Goal: Information Seeking & Learning: Learn about a topic

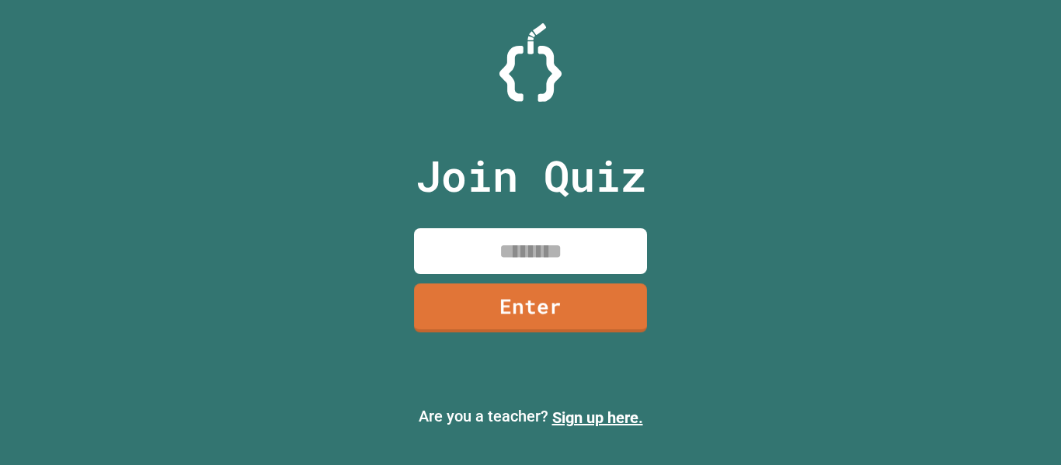
click at [535, 244] on input at bounding box center [530, 251] width 233 height 46
type input "********"
click at [512, 306] on link "Enter" at bounding box center [531, 306] width 238 height 51
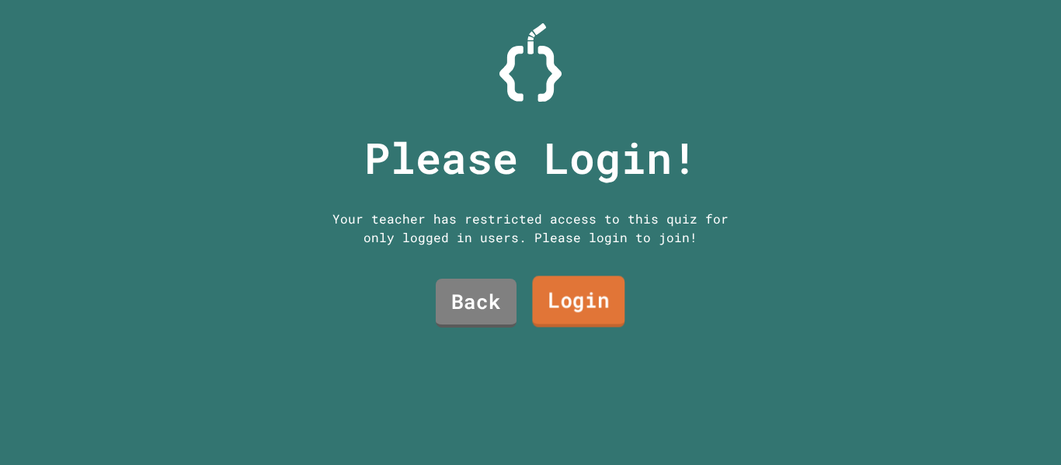
click at [579, 287] on link "Login" at bounding box center [578, 301] width 92 height 51
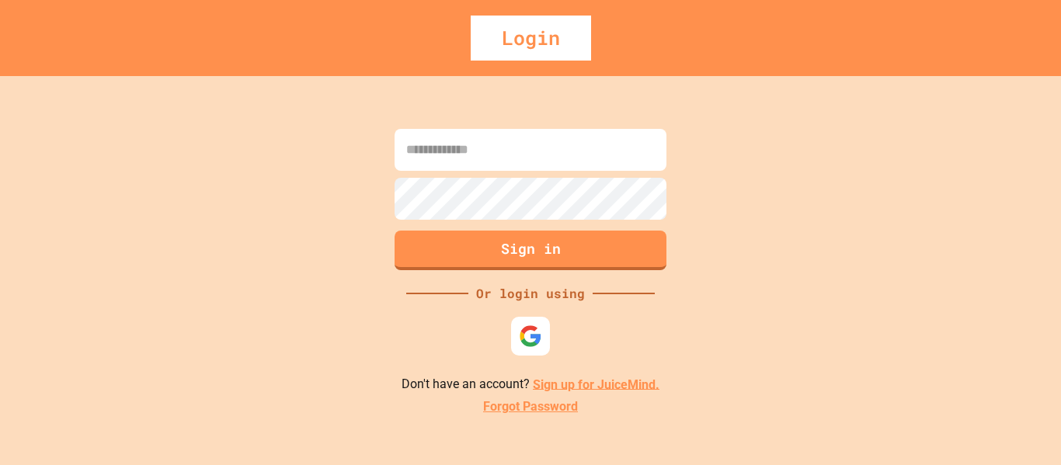
click at [526, 328] on img at bounding box center [530, 336] width 23 height 23
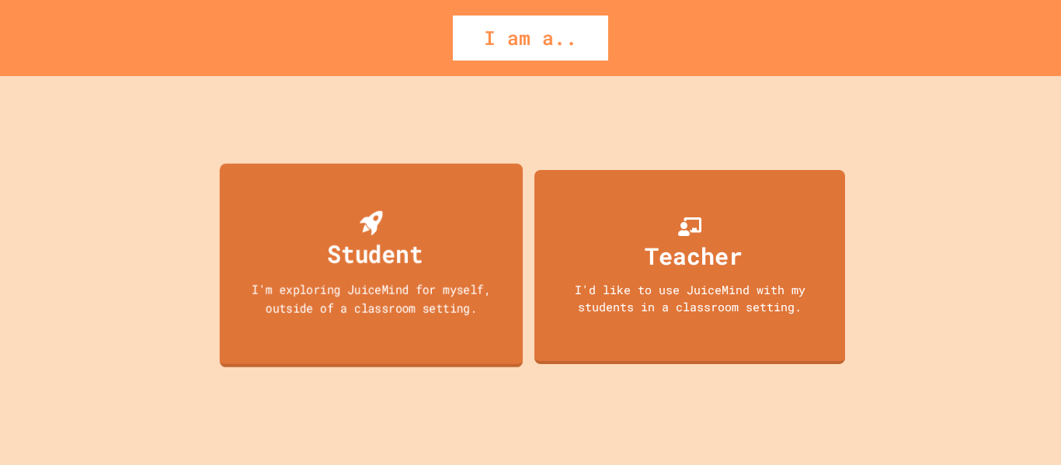
click at [372, 325] on div "Student I'm exploring JuiceMind for myself, outside of a classroom setting." at bounding box center [371, 265] width 303 height 204
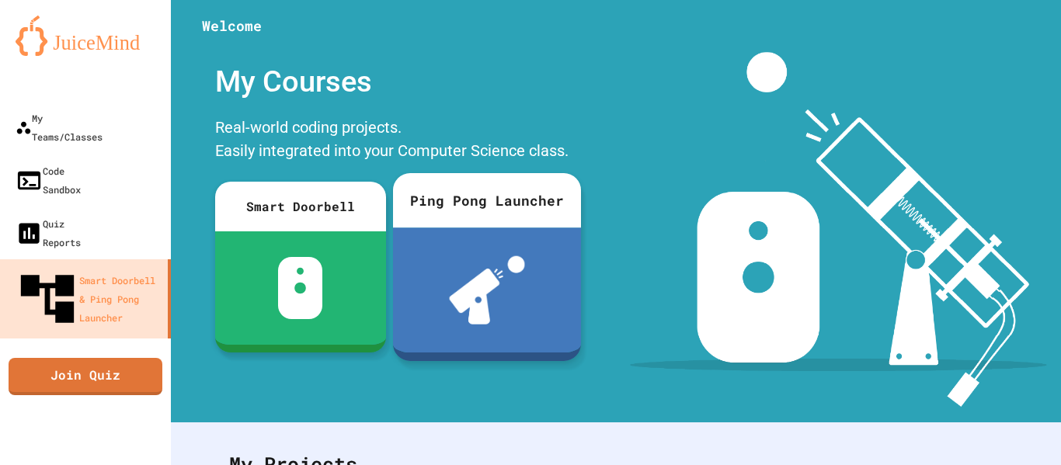
click at [509, 234] on div at bounding box center [487, 290] width 188 height 125
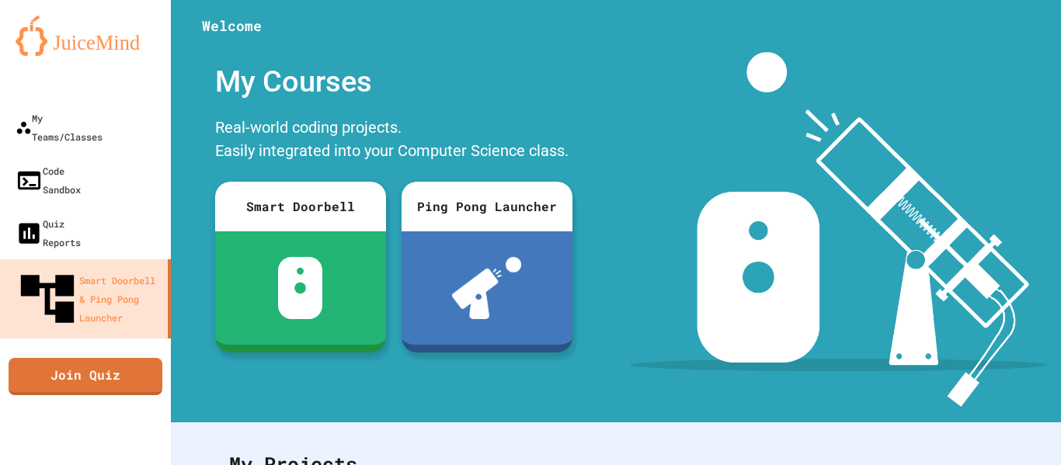
click at [80, 354] on link "Join Quiz" at bounding box center [85, 373] width 137 height 39
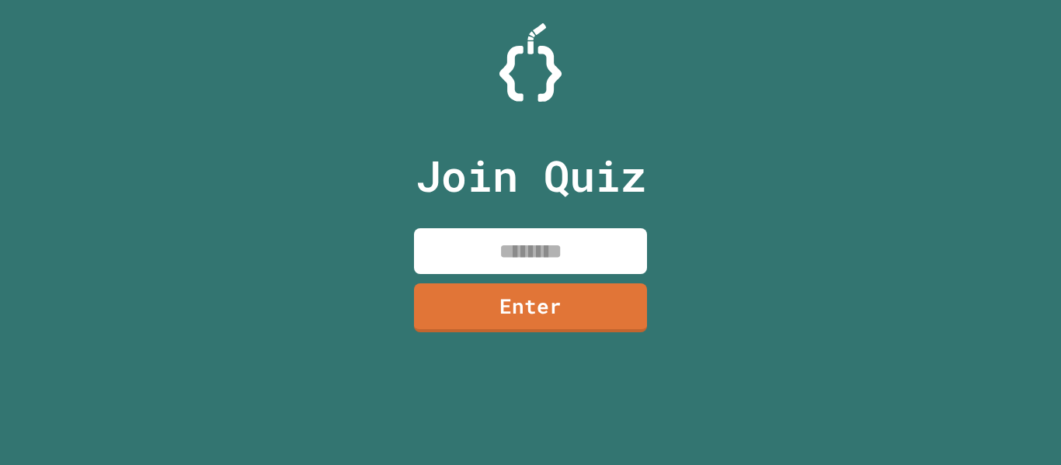
click at [504, 249] on input at bounding box center [530, 251] width 233 height 46
type input "********"
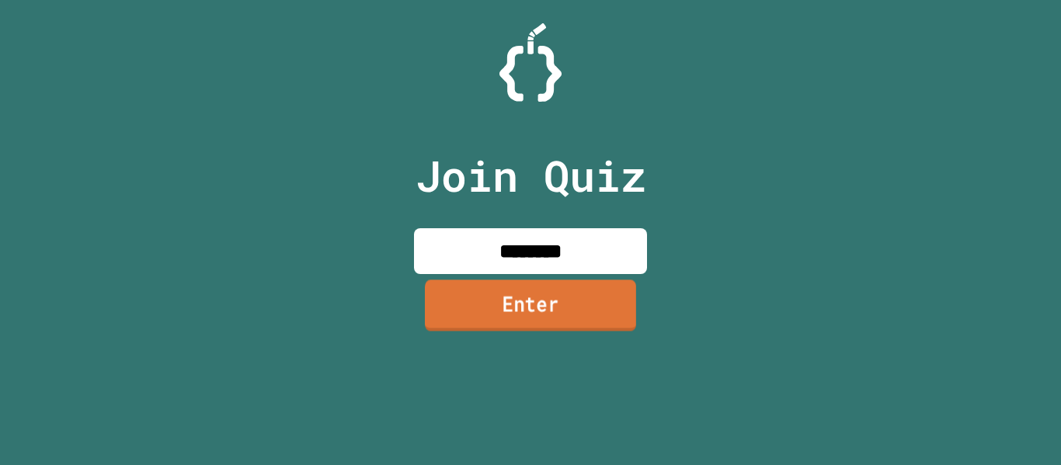
click at [485, 300] on link "Enter" at bounding box center [530, 305] width 211 height 51
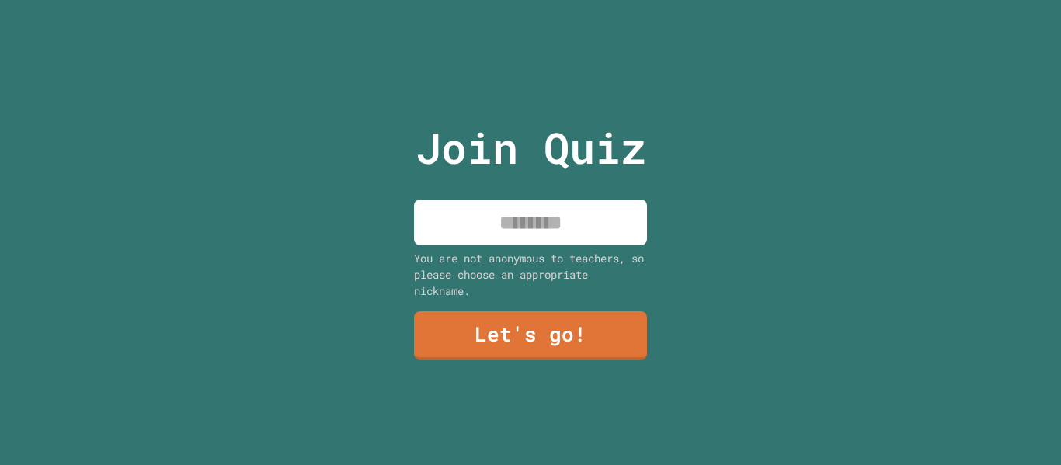
click at [514, 211] on input at bounding box center [530, 223] width 233 height 46
type input "***"
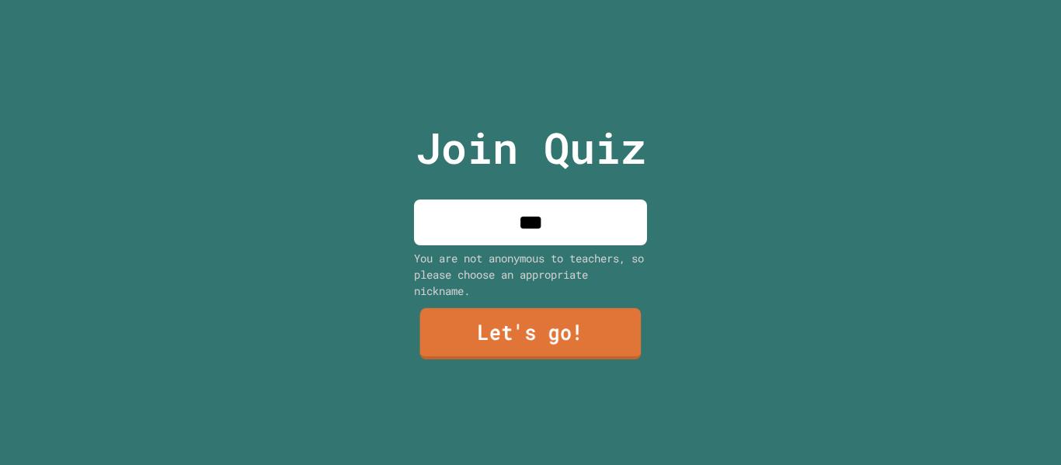
click at [485, 332] on link "Let's go!" at bounding box center [530, 333] width 221 height 51
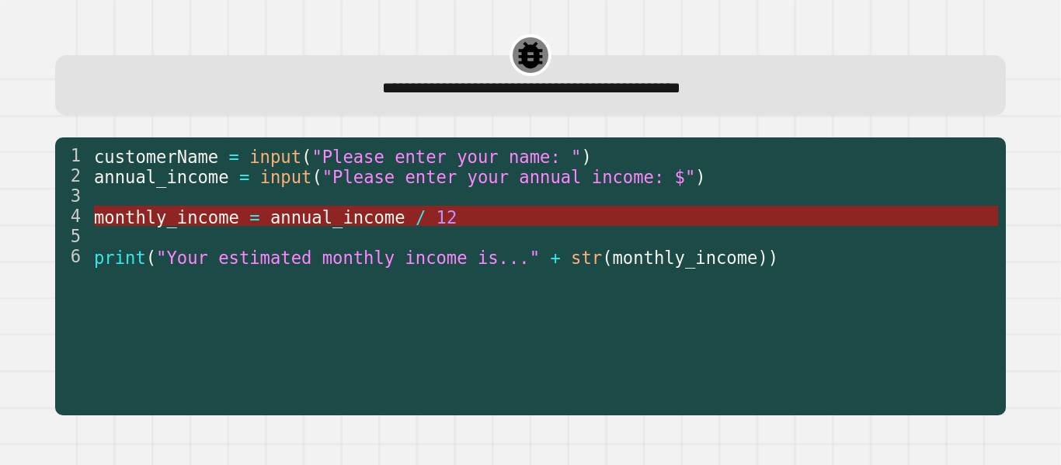
click at [415, 223] on span "/" at bounding box center [420, 217] width 10 height 20
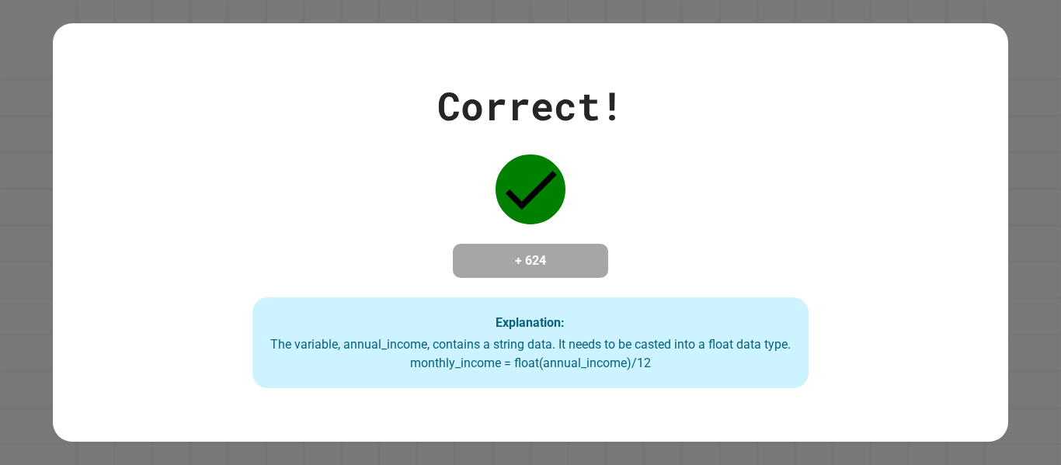
click at [359, 222] on div "Correct! + 624 Explanation: The variable, annual_income, contains a string data…" at bounding box center [530, 233] width 795 height 312
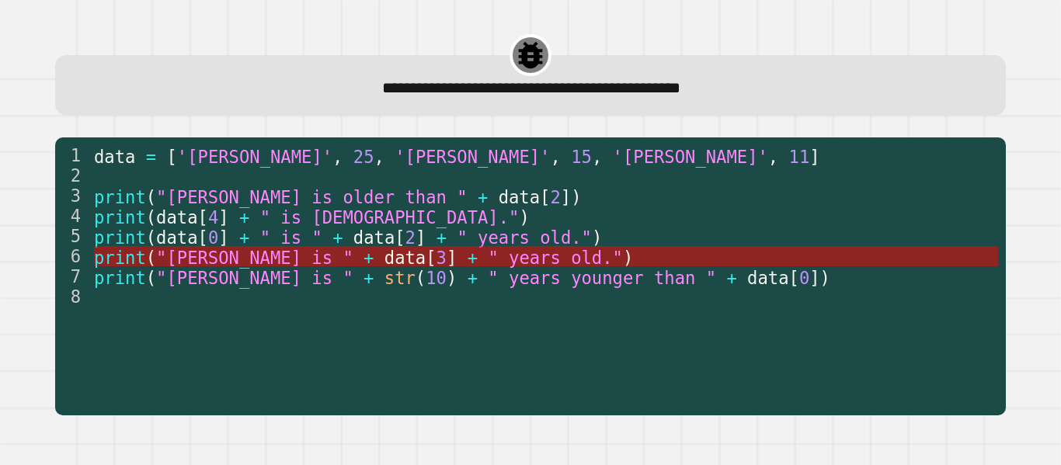
click at [384, 266] on span "data" at bounding box center [404, 257] width 41 height 20
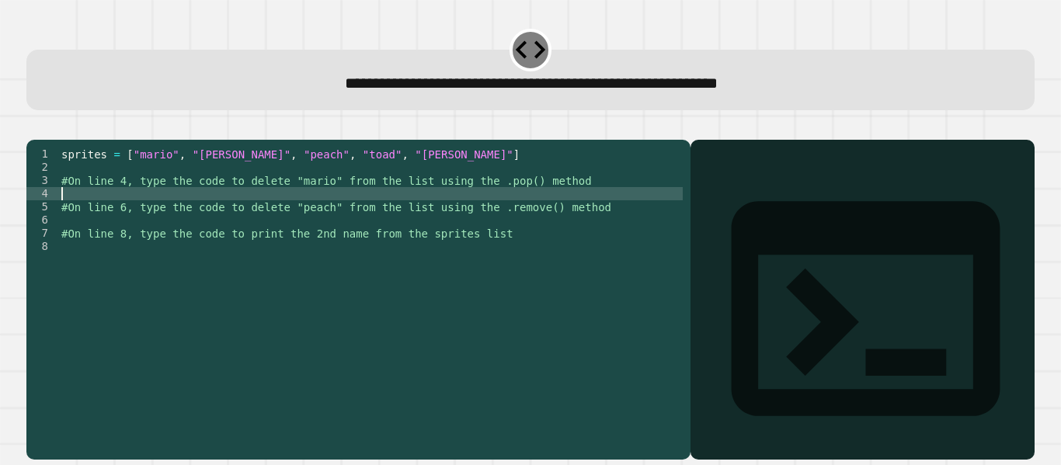
click at [144, 213] on div "sprites = [ "mario" , "[PERSON_NAME]" , "peach" , "toad" , "[PERSON_NAME]" ] #O…" at bounding box center [370, 286] width 624 height 277
type textarea "*"
type textarea "**********"
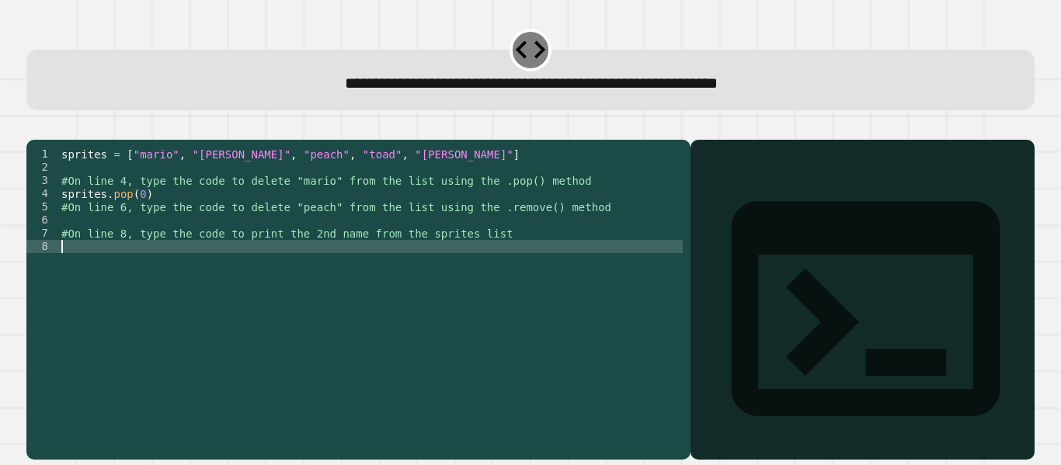
click at [362, 390] on div "sprites = [ "mario" , "[PERSON_NAME]" , "peach" , "toad" , "[PERSON_NAME]" ] #O…" at bounding box center [370, 286] width 624 height 277
click at [208, 245] on div "sprites = [ "mario" , "[PERSON_NAME]" , "peach" , "toad" , "[PERSON_NAME]" ] #O…" at bounding box center [370, 286] width 624 height 277
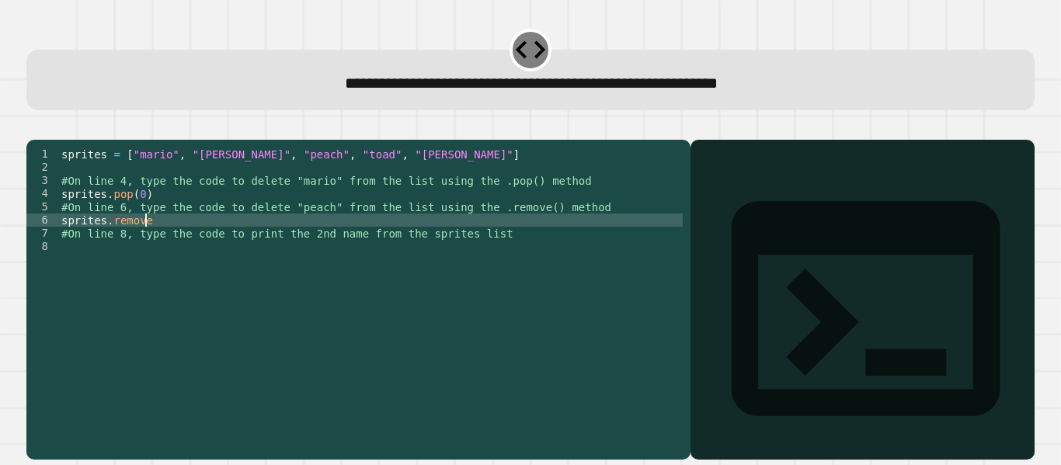
scroll to position [0, 5]
type textarea "**********"
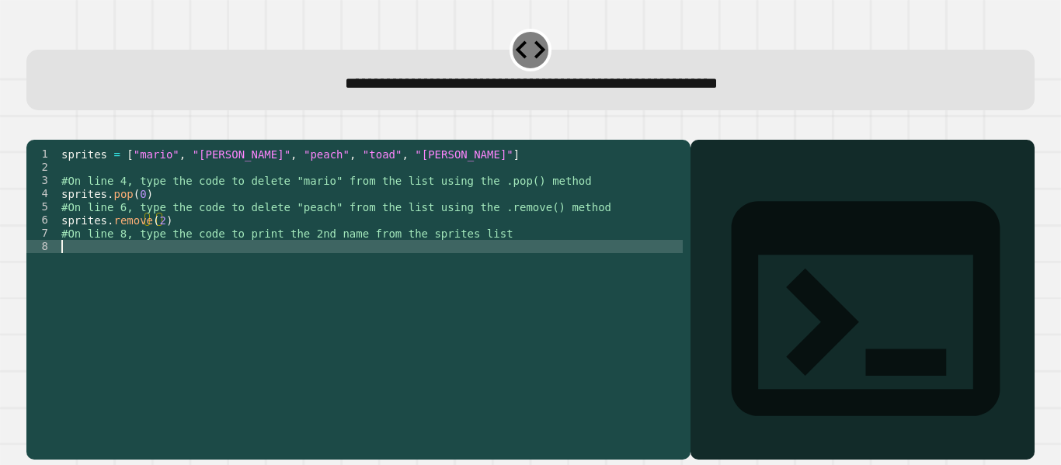
click at [197, 272] on div "sprites = [ "mario" , "[PERSON_NAME]" , "peach" , "toad" , "[PERSON_NAME]" ] #O…" at bounding box center [370, 286] width 624 height 277
type textarea "*"
click at [224, 341] on div "sprites = [ "mario" , "[PERSON_NAME]" , "peach" , "toad" , "[PERSON_NAME]" ] #O…" at bounding box center [370, 286] width 624 height 277
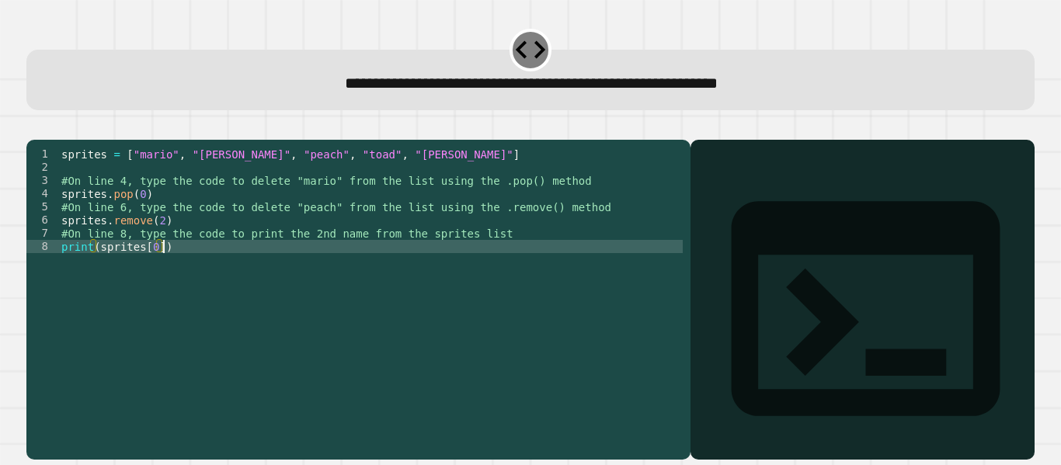
click at [705, 181] on icon at bounding box center [865, 309] width 322 height 322
click at [34, 127] on icon "button" at bounding box center [34, 127] width 0 height 0
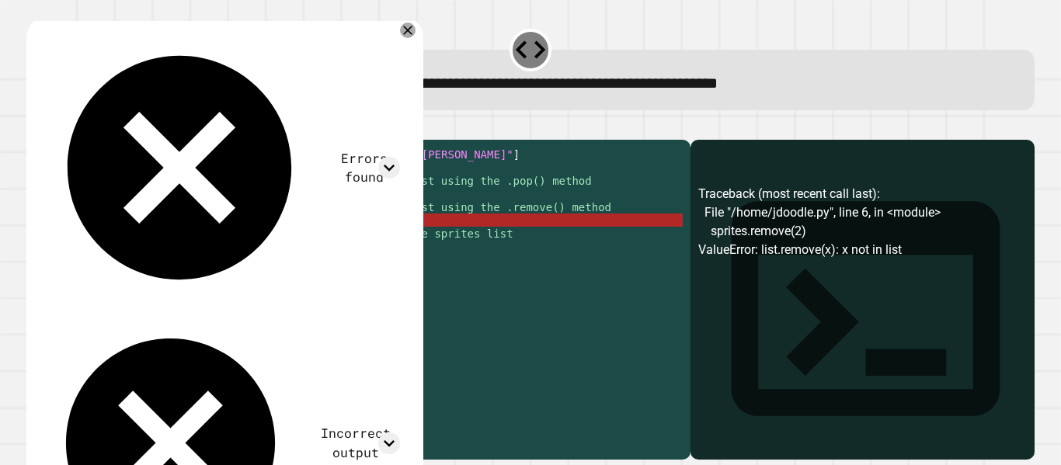
click at [156, 241] on div "sprites = [ "mario" , "[PERSON_NAME]" , "peach" , "toad" , "[PERSON_NAME]" ] #O…" at bounding box center [370, 286] width 624 height 277
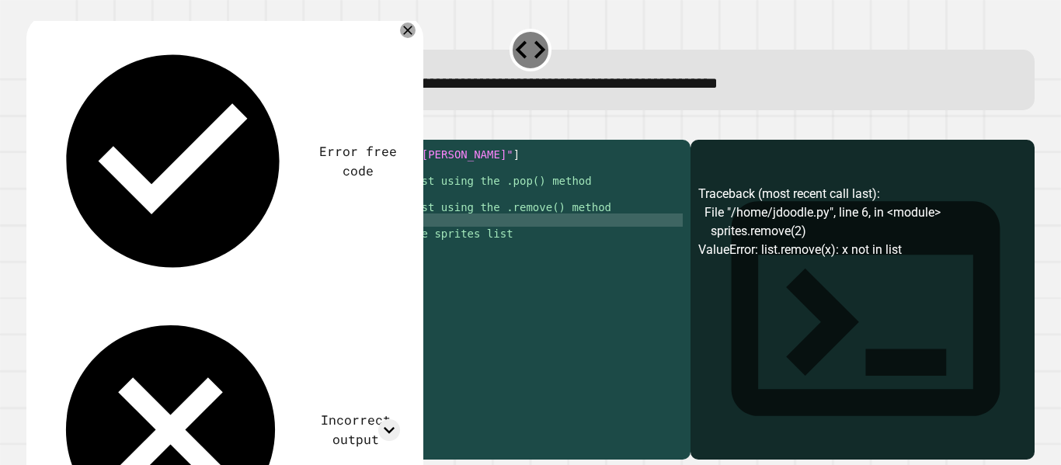
scroll to position [0, 6]
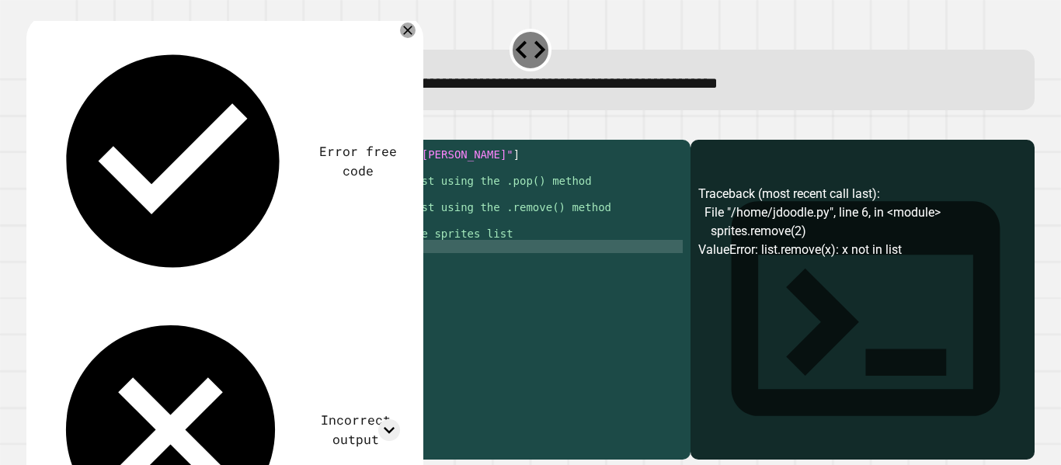
click at [148, 276] on div "sprites = [ "mario" , "[PERSON_NAME]" , "peach" , "toad" , "[PERSON_NAME]" ] #O…" at bounding box center [370, 286] width 624 height 277
click at [151, 263] on div "sprites = [ "mario" , "[PERSON_NAME]" , "peach" , "toad" , "[PERSON_NAME]" ] #O…" at bounding box center [370, 286] width 624 height 277
click at [158, 333] on div "sprites = [ "mario" , "[PERSON_NAME]" , "peach" , "toad" , "[PERSON_NAME]" ] #O…" at bounding box center [370, 286] width 624 height 277
click at [34, 127] on icon "button" at bounding box center [34, 127] width 0 height 0
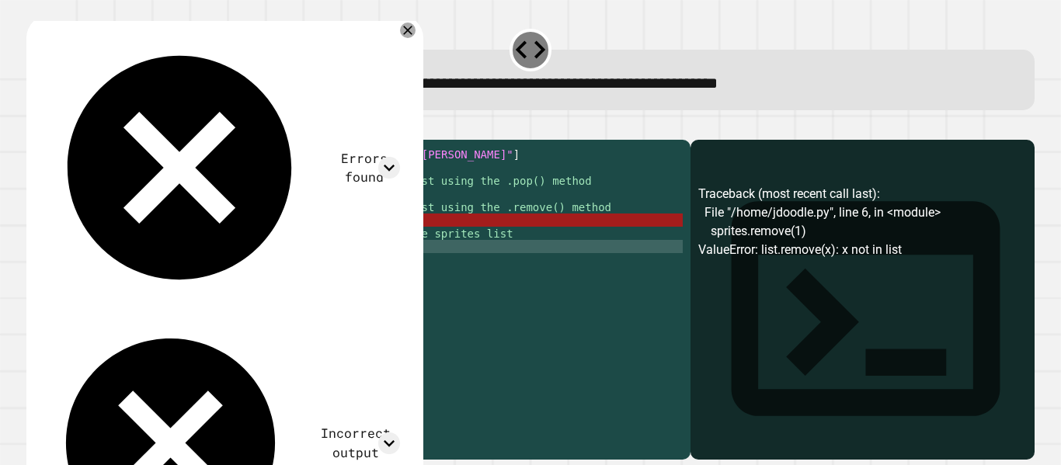
scroll to position [0, 6]
click at [156, 241] on div "sprites = [ "mario" , "[PERSON_NAME]" , "peach" , "toad" , "[PERSON_NAME]" ] #O…" at bounding box center [370, 286] width 624 height 277
click at [177, 272] on div "sprites = [ "mario" , "[PERSON_NAME]" , "peach" , "toad" , "[PERSON_NAME]" ] #O…" at bounding box center [370, 286] width 624 height 277
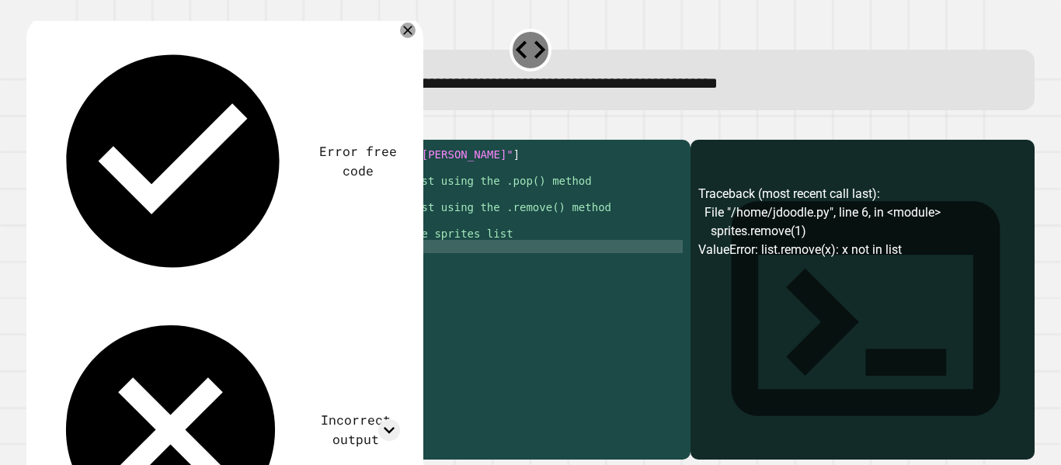
click at [187, 273] on div "sprites = [ "mario" , "[PERSON_NAME]" , "peach" , "toad" , "[PERSON_NAME]" ] #O…" at bounding box center [370, 286] width 624 height 277
type textarea "*"
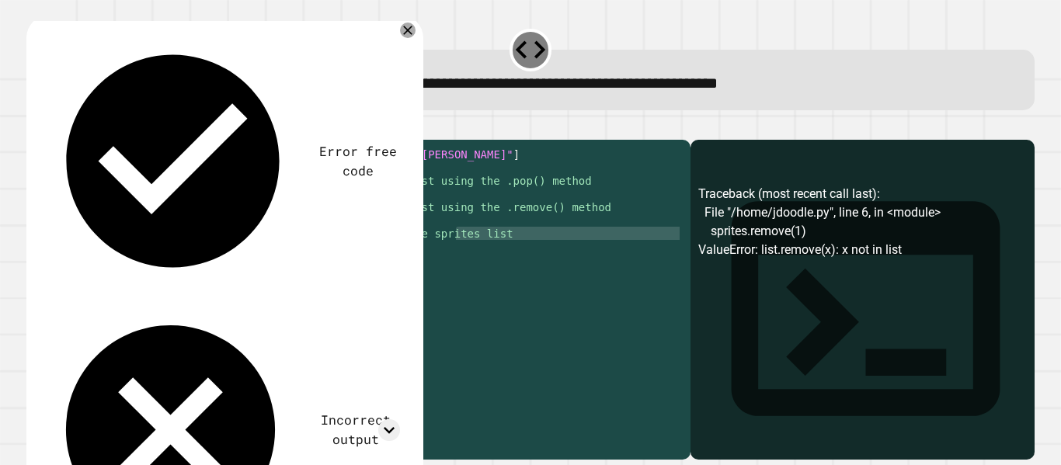
click at [123, 262] on div "sprites = [ "mario" , "[PERSON_NAME]" , "peach" , "toad" , "[PERSON_NAME]" ] #O…" at bounding box center [370, 286] width 624 height 277
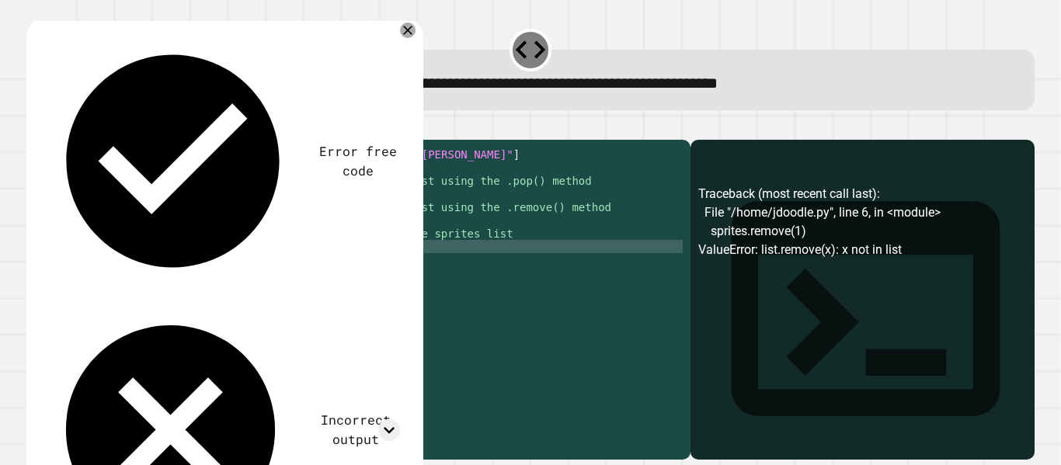
click at [125, 265] on div "sprites = [ "mario" , "[PERSON_NAME]" , "peach" , "toad" , "[PERSON_NAME]" ] #O…" at bounding box center [370, 286] width 624 height 277
type textarea "*"
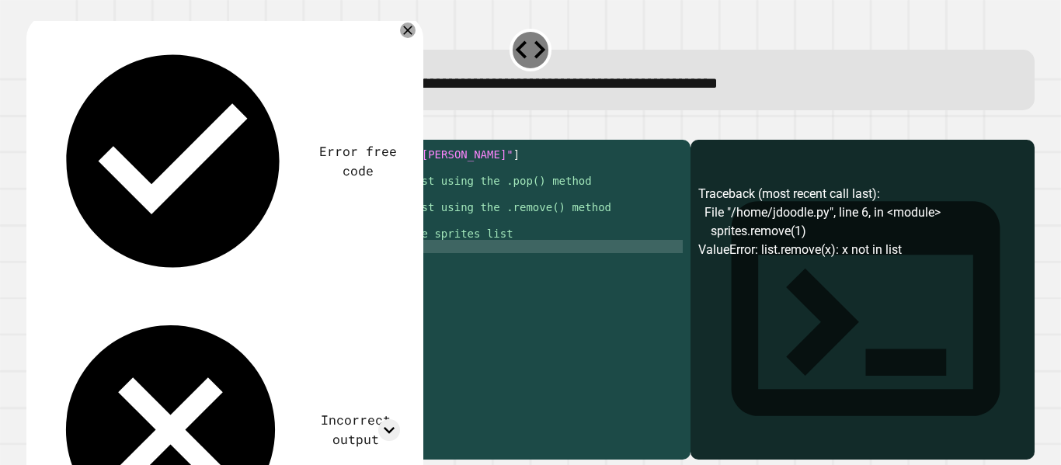
scroll to position [0, 6]
click at [159, 328] on div "sprites = [ "mario" , "[PERSON_NAME]" , "peach" , "toad" , "[PERSON_NAME]" ] #O…" at bounding box center [370, 286] width 624 height 277
click at [34, 127] on button "button" at bounding box center [34, 127] width 0 height 0
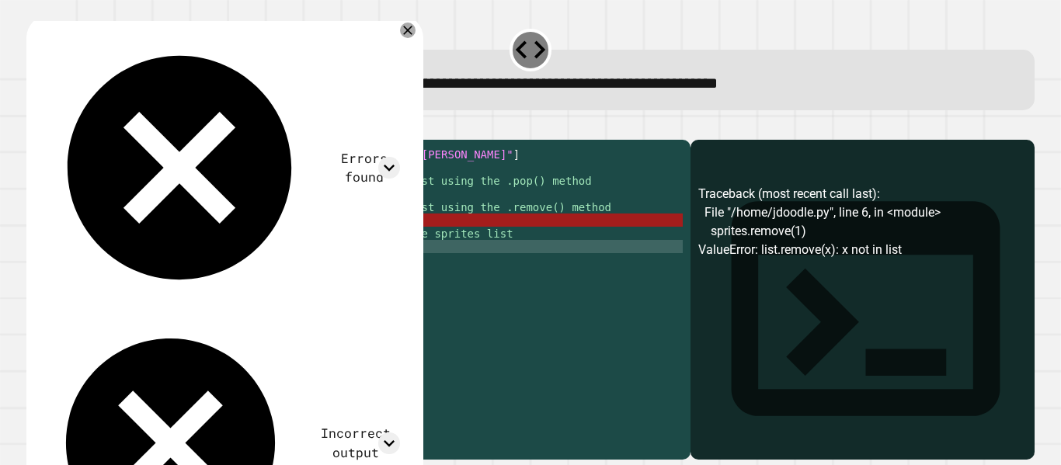
click at [152, 275] on div "sprites = [ "mario" , "[PERSON_NAME]" , "peach" , "toad" , "[PERSON_NAME]" ] #O…" at bounding box center [370, 286] width 624 height 277
click at [156, 244] on div "sprites = [ "mario" , "[PERSON_NAME]" , "peach" , "toad" , "[PERSON_NAME]" ] #O…" at bounding box center [370, 286] width 624 height 277
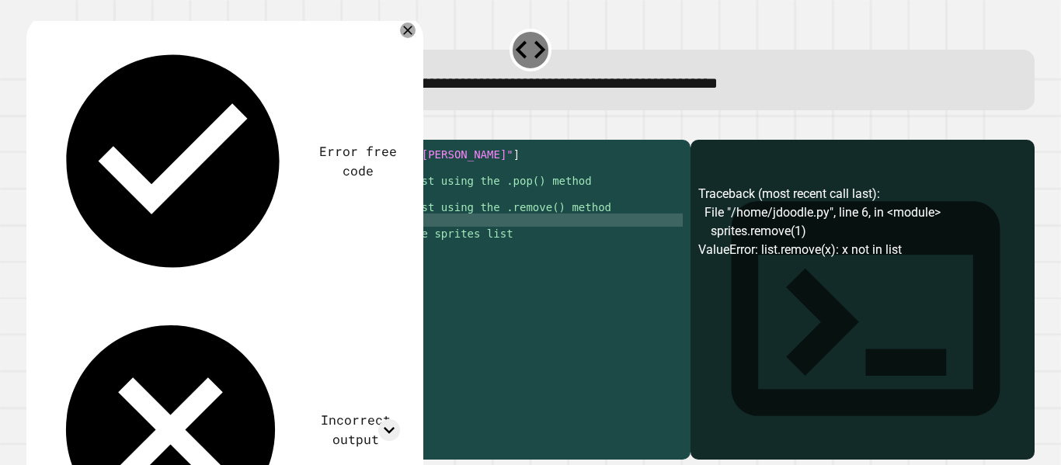
scroll to position [0, 9]
click at [151, 269] on div "sprites = [ "mario" , "[PERSON_NAME]" , "peach" , "toad" , "[PERSON_NAME]" ] #O…" at bounding box center [370, 286] width 624 height 277
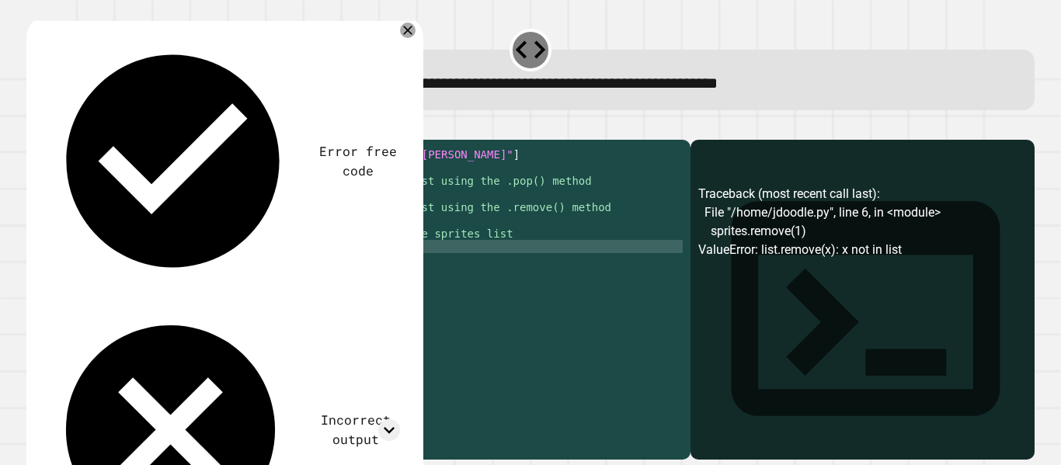
scroll to position [0, 6]
type textarea "**********"
click at [34, 127] on icon "button" at bounding box center [34, 127] width 0 height 0
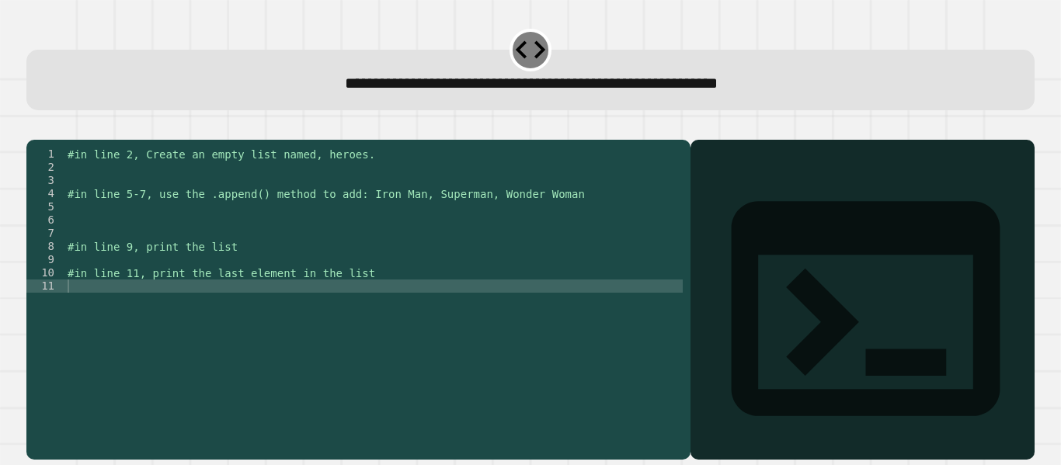
click at [172, 180] on div "#in line 2, Create an empty list named, heroes. #in line 5-7, use the .append()…" at bounding box center [373, 286] width 619 height 277
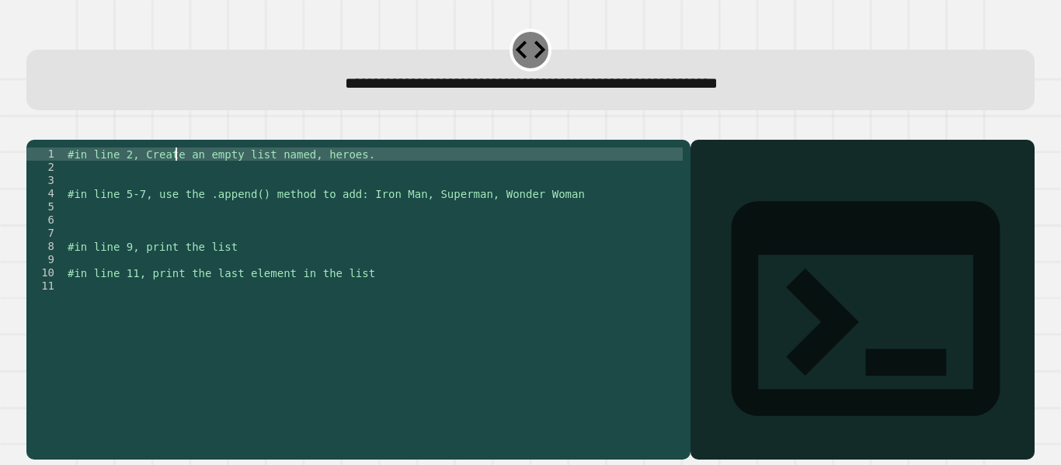
click at [148, 197] on div "#in line 2, Create an empty list named, heroes. #in line 5-7, use the .append()…" at bounding box center [373, 286] width 619 height 277
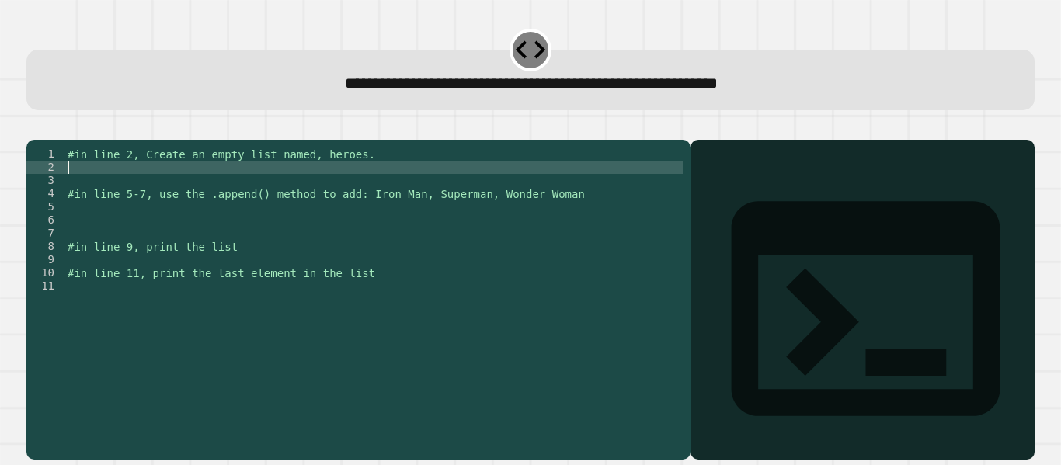
click at [123, 189] on div "#in line 2, Create an empty list named, heroes. #in line 5-7, use the .append()…" at bounding box center [373, 286] width 619 height 277
type textarea "**********"
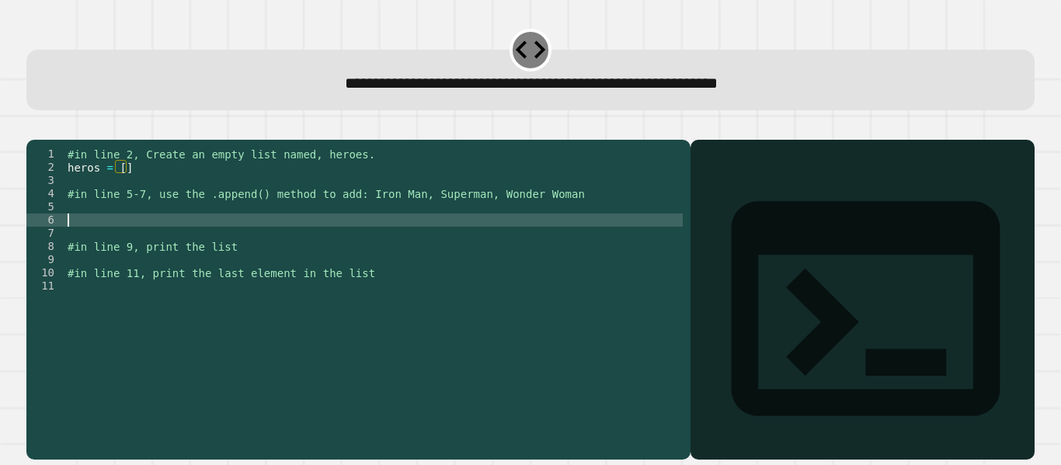
click at [152, 245] on div "#in line 2, Create an empty list named, heroes. heros = [ ] #in line 5-7, use t…" at bounding box center [373, 286] width 619 height 277
click at [132, 232] on div "#in line 2, Create an empty list named, heroes. heros = [ ] #in line 5-7, use t…" at bounding box center [373, 286] width 619 height 277
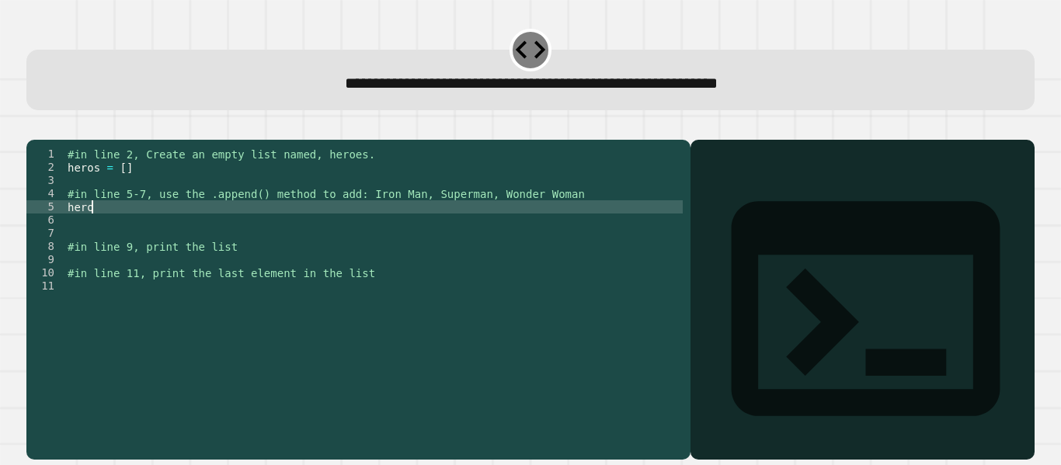
scroll to position [0, 2]
click at [91, 192] on div "#in line 2, Create an empty list named, heroes. heros = [ ] #in line 5-7, use t…" at bounding box center [373, 286] width 619 height 277
click at [103, 233] on div "#in line 2, Create an empty list named, heroes. heroes = [ ] #in line 5-7, use …" at bounding box center [373, 286] width 619 height 277
click at [211, 232] on div "#in line 2, Create an empty list named, heroes. heroes = [ ] #in line 5-7, use …" at bounding box center [373, 286] width 619 height 277
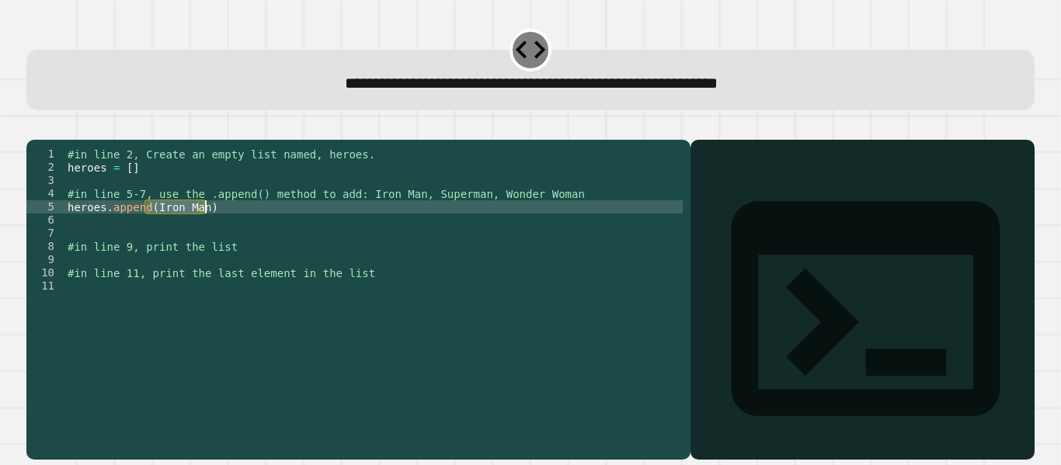
click at [211, 232] on div "#in line 2, Create an empty list named, heroes. heroes = [ ] #in line 5-7, use …" at bounding box center [373, 286] width 619 height 277
type textarea "**********"
click at [211, 232] on div "#in line 2, Create an empty list named, heroes. heroes = [ ] #in line 5-7, use …" at bounding box center [373, 273] width 619 height 251
click at [211, 232] on div "#in line 2, Create an empty list named, heroes. heroes = [ ] #in line 5-7, use …" at bounding box center [373, 286] width 619 height 277
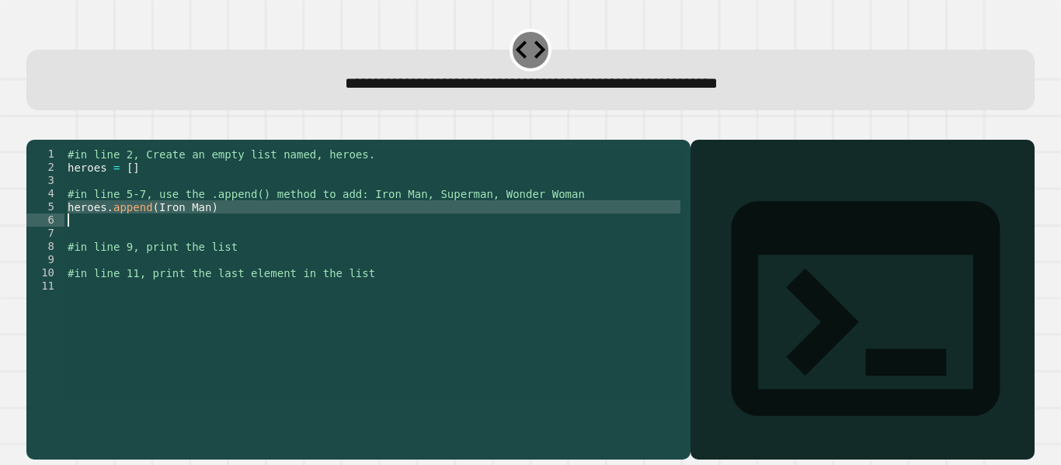
click at [211, 228] on div "#in line 2, Create an empty list named, heroes. heroes = [ ] #in line 5-7, use …" at bounding box center [373, 273] width 619 height 251
click at [211, 228] on div "#in line 2, Create an empty list named, heroes. heroes = [ ] #in line 5-7, use …" at bounding box center [373, 286] width 619 height 277
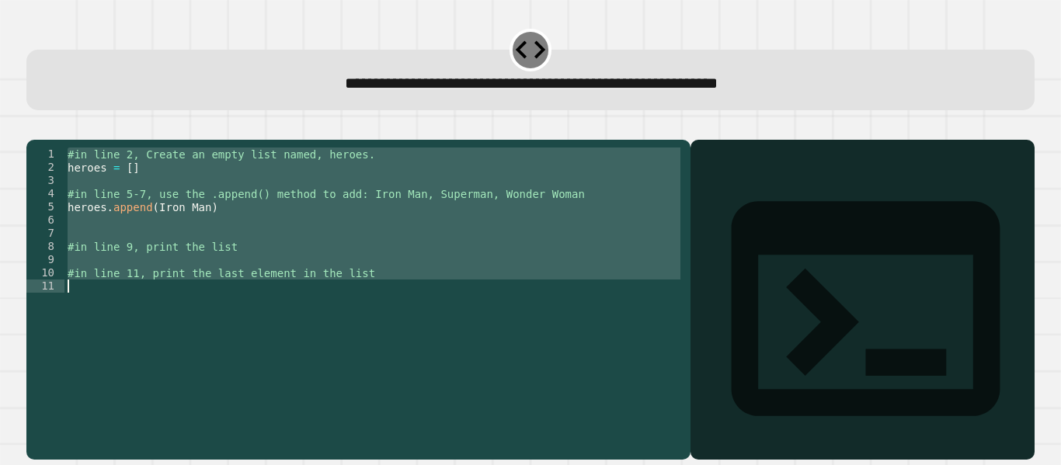
click at [211, 228] on div "#in line 2, Create an empty list named, heroes. heroes = [ ] #in line 5-7, use …" at bounding box center [373, 286] width 619 height 277
click at [184, 237] on div "#in line 2, Create an empty list named, heroes. heroes = [ ] #in line 5-7, use …" at bounding box center [373, 273] width 619 height 251
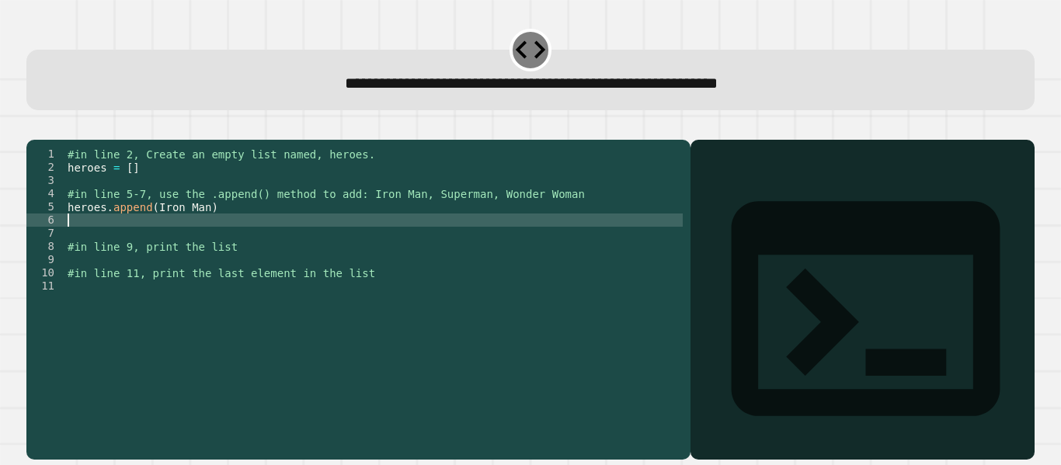
click at [184, 237] on div "#in line 2, Create an empty list named, heroes. heroes = [ ] #in line 5-7, use …" at bounding box center [373, 286] width 619 height 277
click at [155, 227] on div "#in line 2, Create an empty list named, heroes. heroes = [ ] #in line 5-7, use …" at bounding box center [373, 286] width 619 height 277
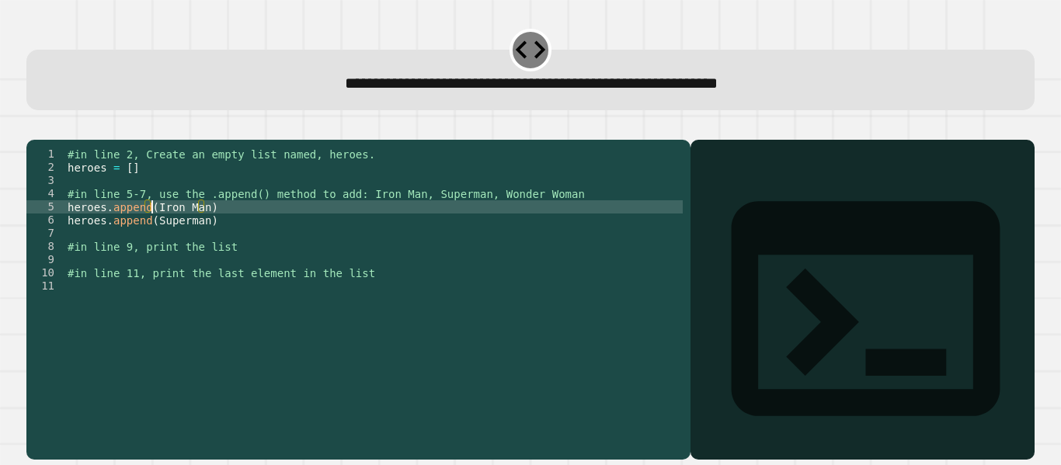
scroll to position [0, 7]
click at [203, 228] on div "#in line 2, Create an empty list named, heroes. heroes = [ ] #in line 5-7, use …" at bounding box center [373, 286] width 619 height 277
click at [197, 236] on div "#in line 2, Create an empty list named, heroes. heroes = [ ] #in line 5-7, use …" at bounding box center [373, 286] width 619 height 277
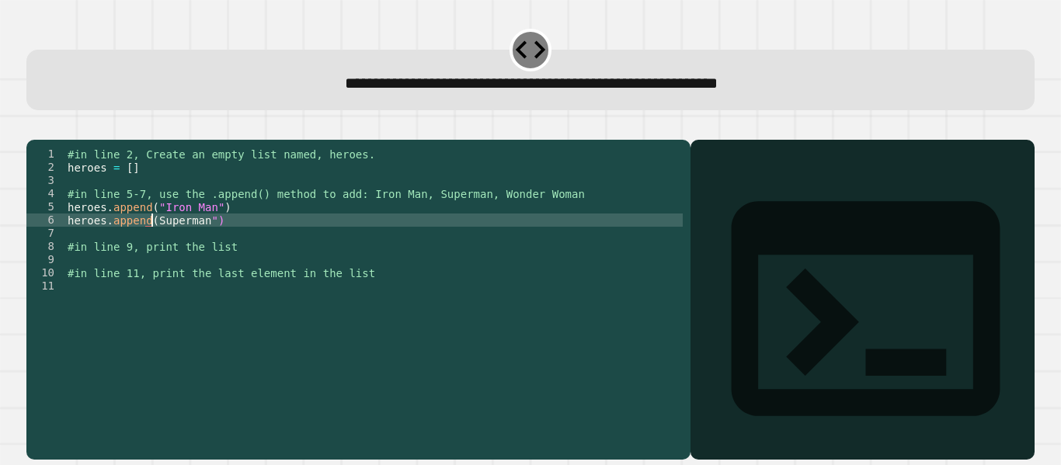
scroll to position [0, 7]
click at [197, 236] on div "#in line 2, Create an empty list named, heroes. heroes = [ ] #in line 5-7, use …" at bounding box center [373, 286] width 619 height 277
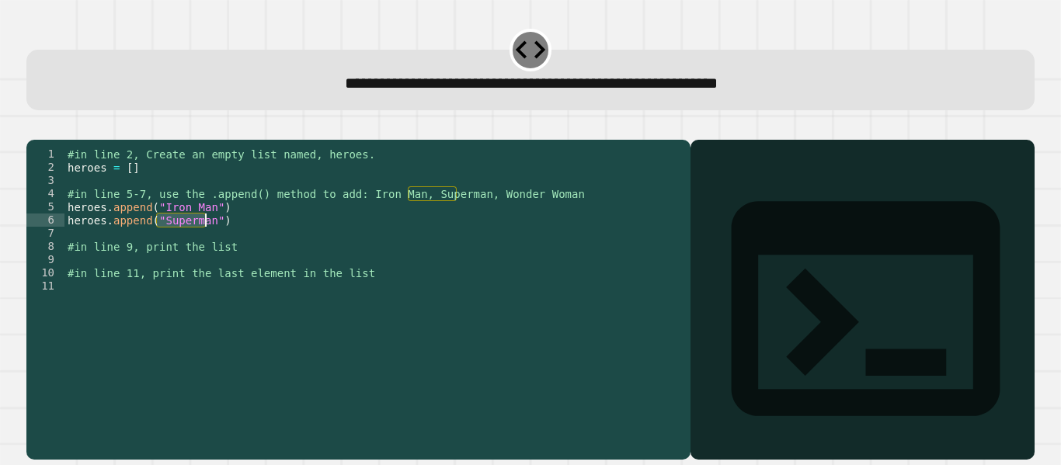
click at [197, 236] on div "#in line 2, Create an empty list named, heroes. heroes = [ ] #in line 5-7, use …" at bounding box center [373, 286] width 619 height 277
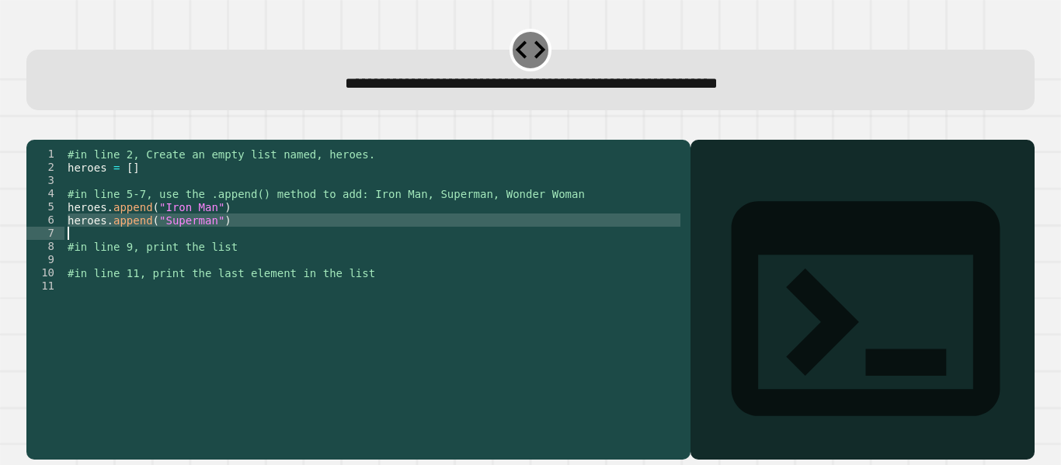
click at [246, 245] on div "#in line 2, Create an empty list named, heroes. heroes = [ ] #in line 5-7, use …" at bounding box center [373, 273] width 619 height 251
type textarea "**********"
paste textarea "Cursor at row 7"
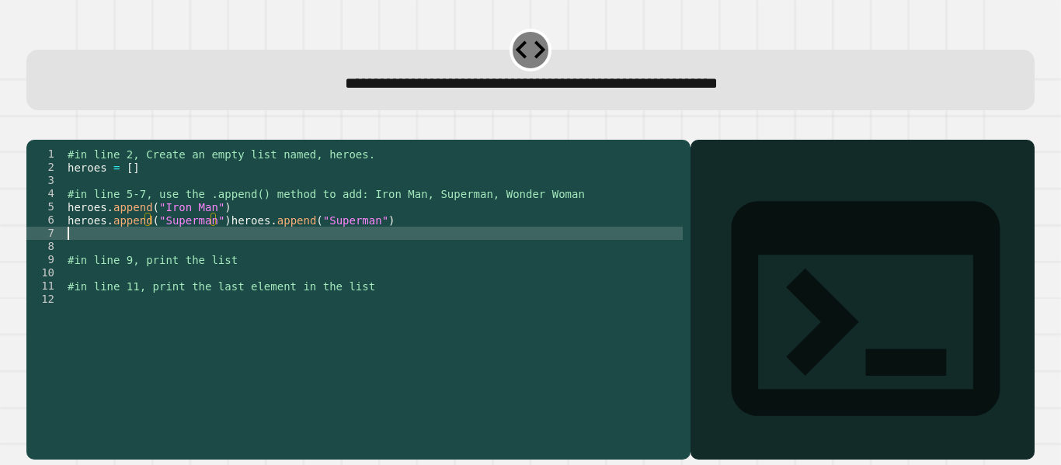
scroll to position [0, 0]
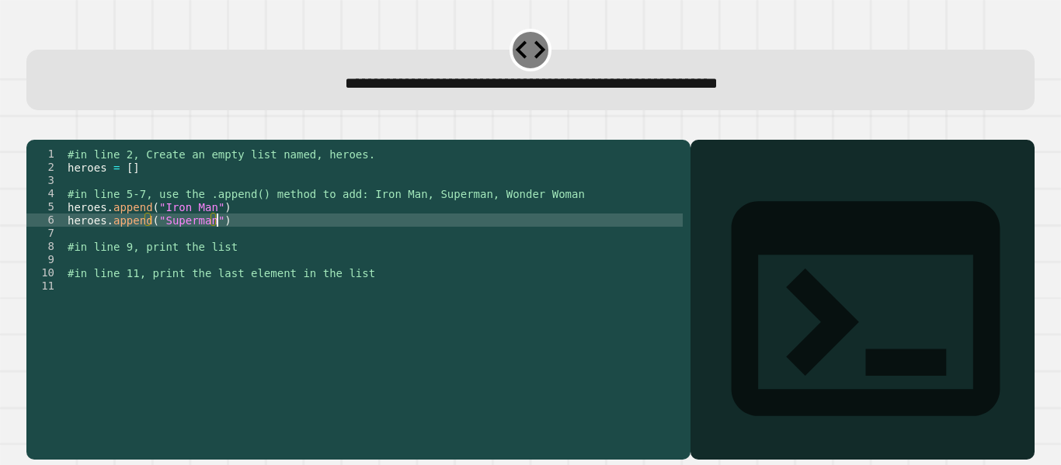
type textarea "**********"
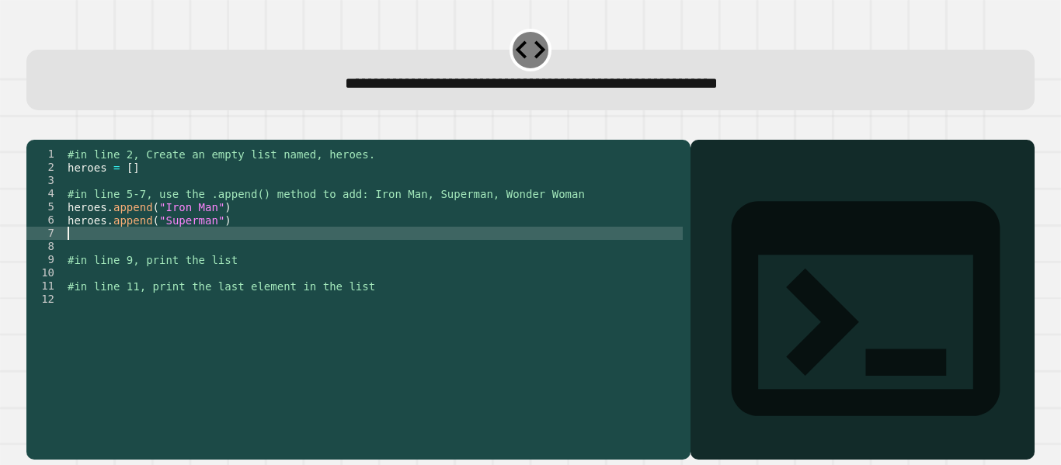
paste textarea "**********"
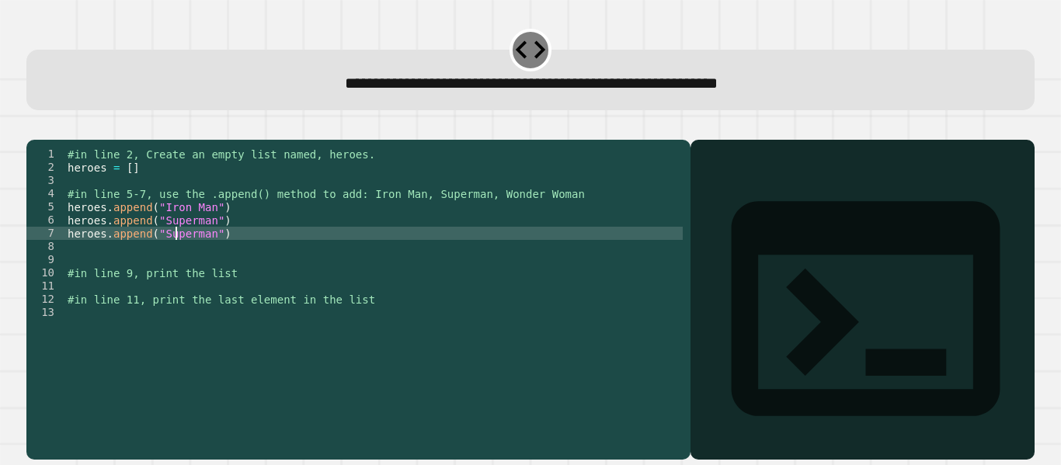
click at [175, 256] on div "#in line 2, Create an empty list named, heroes. heroes = [ ] #in line 5-7, use …" at bounding box center [373, 286] width 619 height 277
type textarea "**********"
click at [141, 307] on div "#in line 2, Create an empty list named, heroes. heroes = [ ] #in line 5-7, use …" at bounding box center [373, 286] width 619 height 277
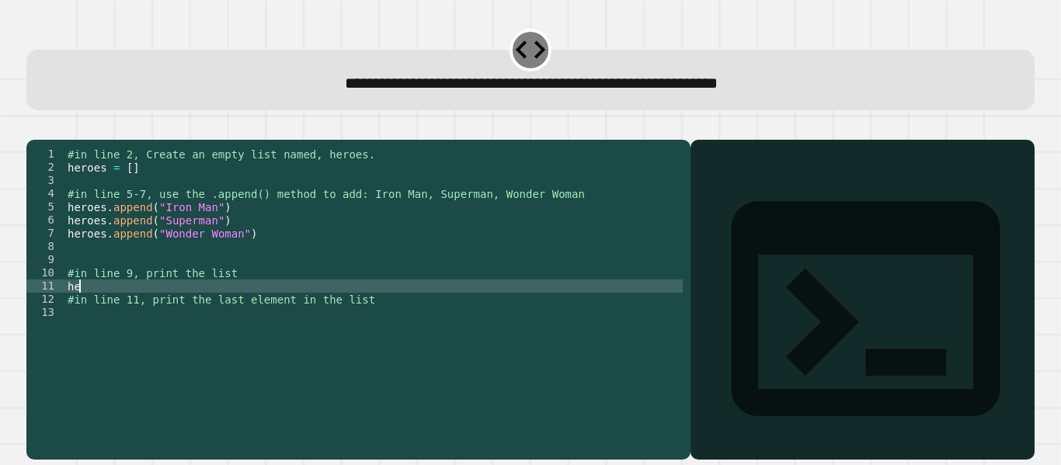
scroll to position [0, 0]
type textarea "*"
type textarea "**********"
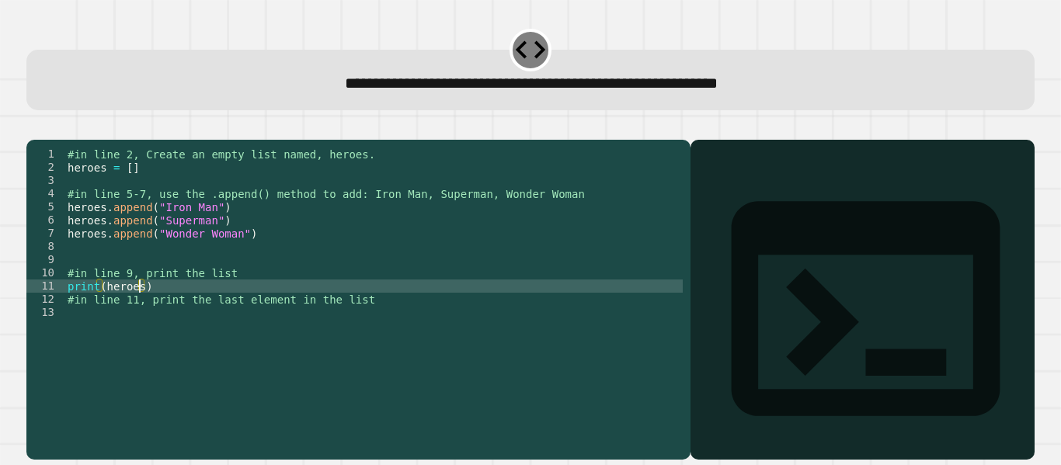
click at [113, 331] on div "#in line 2, Create an empty list named, heroes. heroes = [ ] #in line 5-7, use …" at bounding box center [373, 286] width 619 height 277
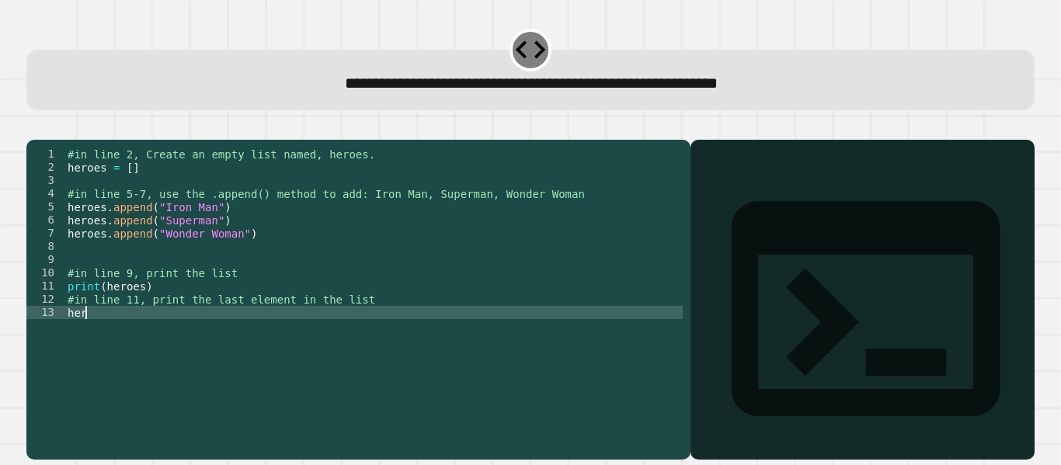
scroll to position [0, 0]
type textarea "*"
click at [93, 334] on div "#in line 2, Create an empty list named, heroes. heroes = [ ] #in line 5-7, use …" at bounding box center [373, 286] width 619 height 277
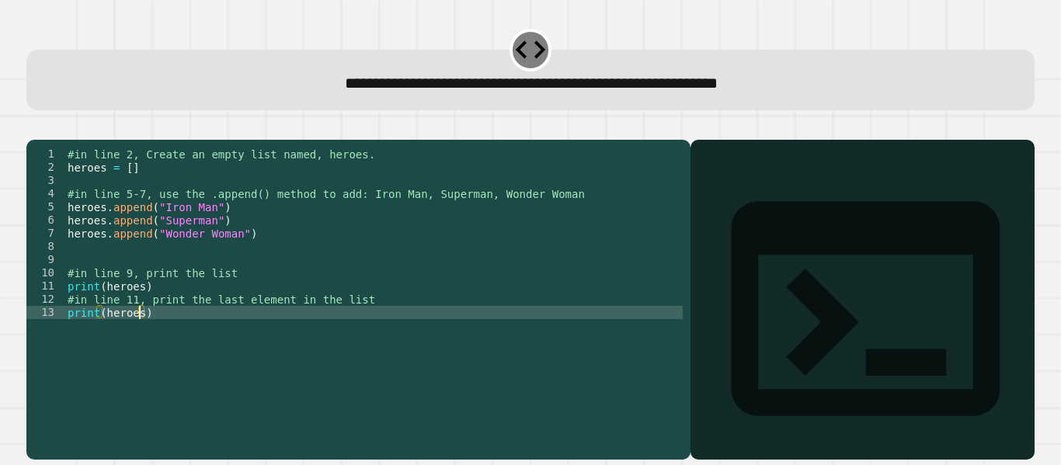
click at [137, 335] on div "#in line 2, Create an empty list named, heroes. heroes = [ ] #in line 5-7, use …" at bounding box center [373, 286] width 619 height 277
type textarea "**********"
click at [34, 127] on icon "button" at bounding box center [34, 127] width 0 height 0
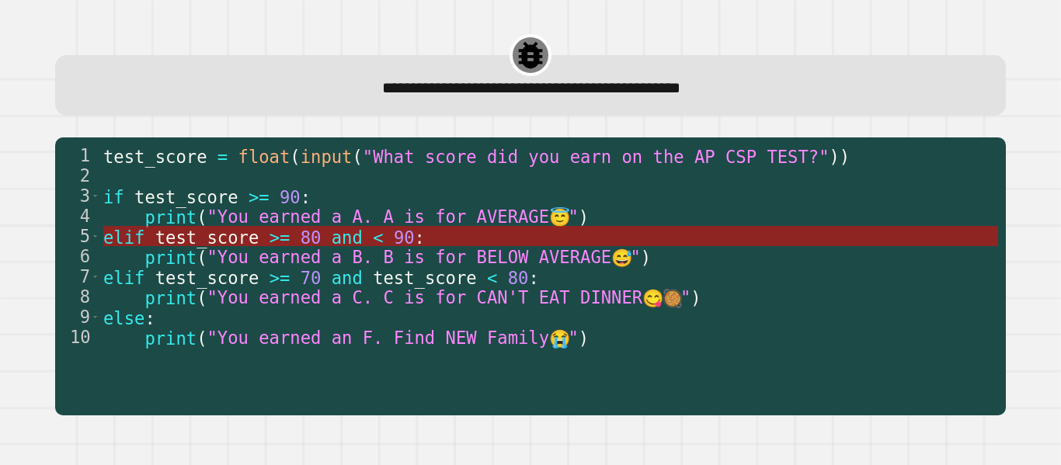
click at [300, 241] on span "80" at bounding box center [310, 237] width 21 height 20
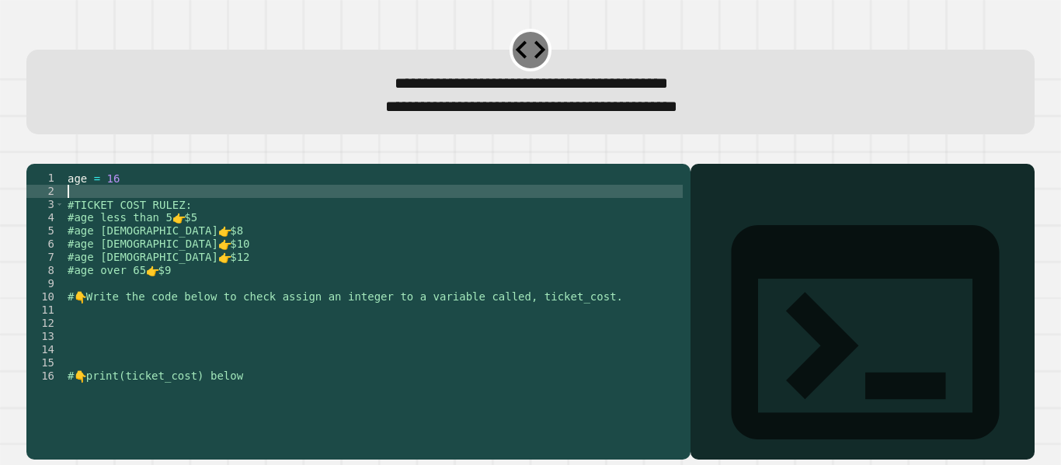
click at [130, 216] on div "age = [DEMOGRAPHIC_DATA] #TICKET COST RULEZ: #age less than 5 👉 $5 #age [DEMOGR…" at bounding box center [373, 297] width 618 height 251
click at [116, 337] on div "age = [DEMOGRAPHIC_DATA] #TICKET COST RULEZ: #age less than 5 👉 $5 #age [DEMOGR…" at bounding box center [373, 297] width 618 height 251
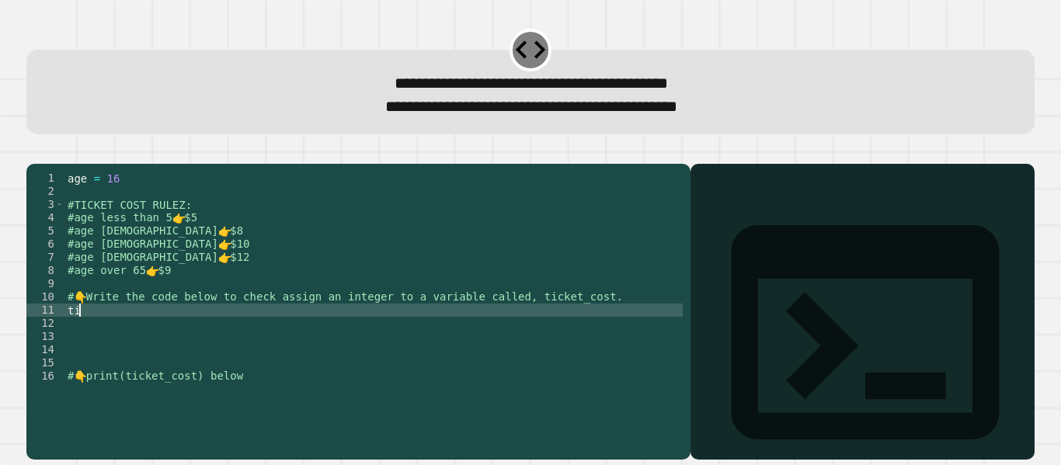
scroll to position [0, 0]
type textarea "*"
type textarea "**********"
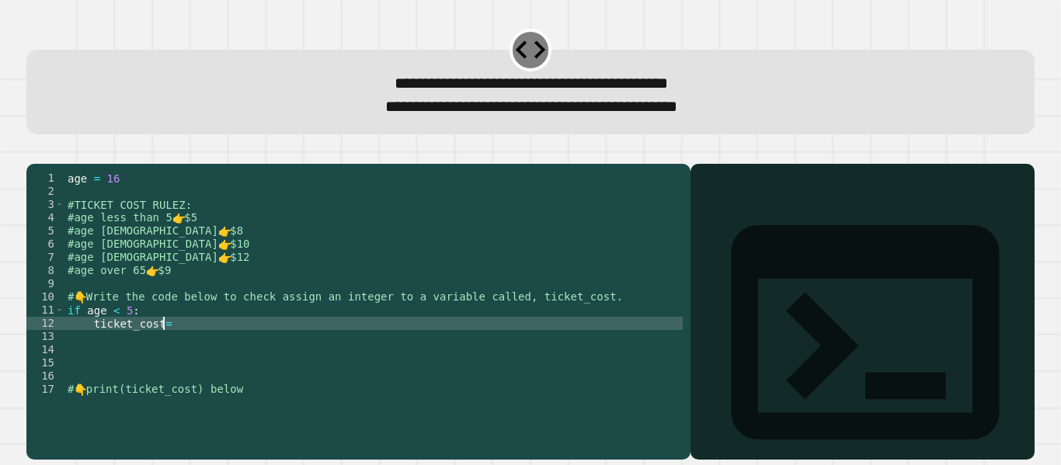
scroll to position [0, 6]
type textarea "**********"
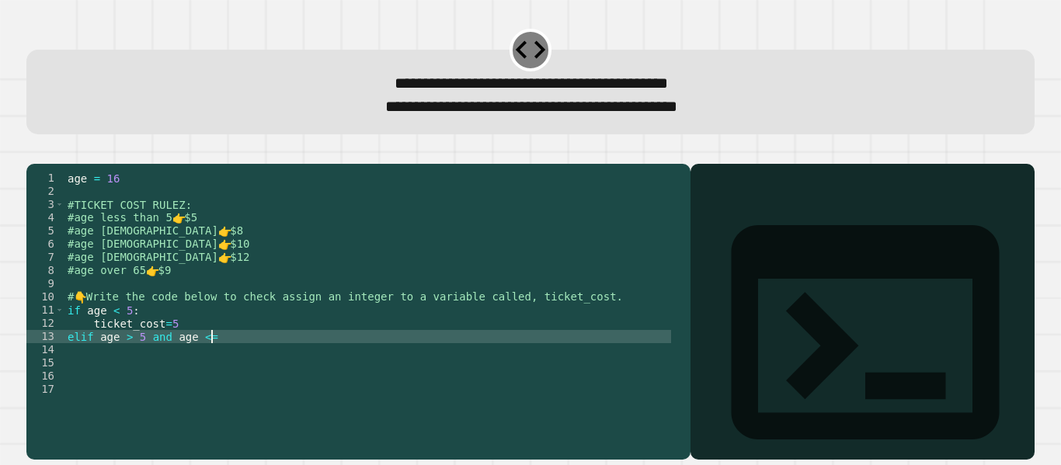
scroll to position [0, 10]
type textarea "**********"
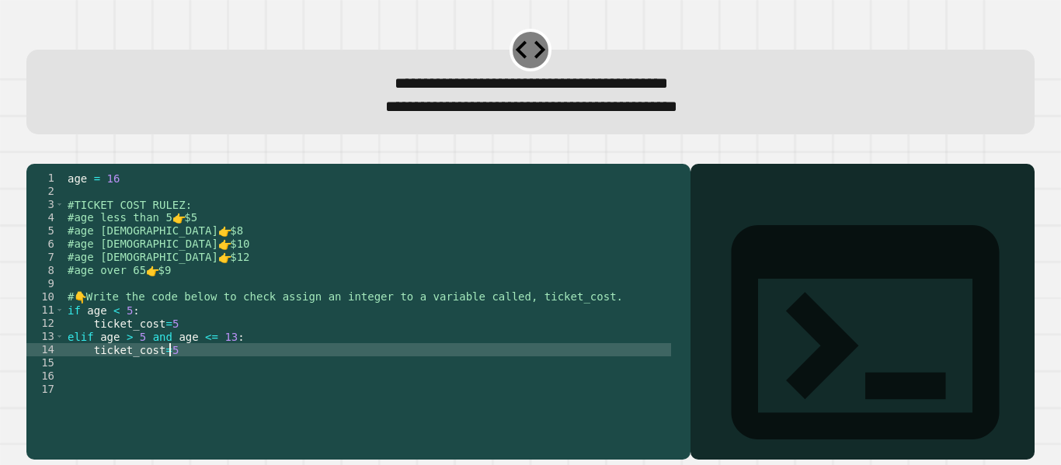
scroll to position [26, 0]
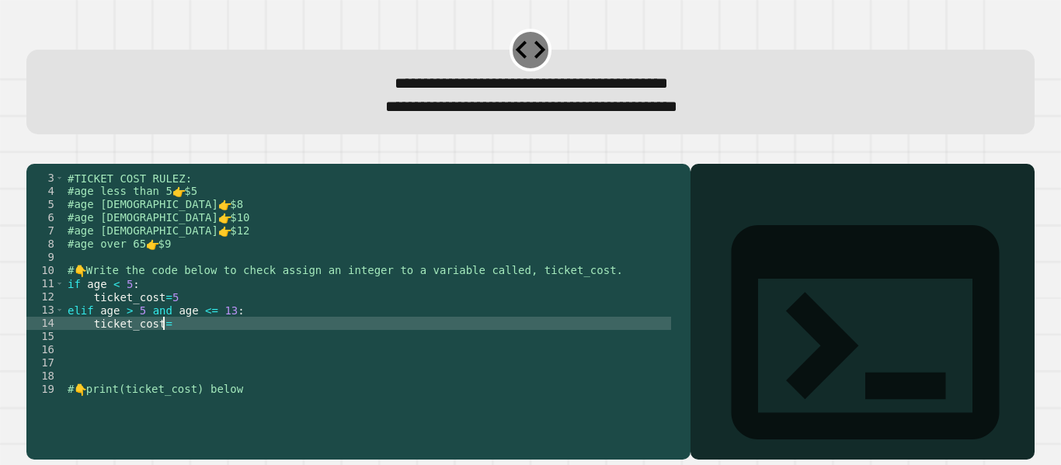
type textarea "**********"
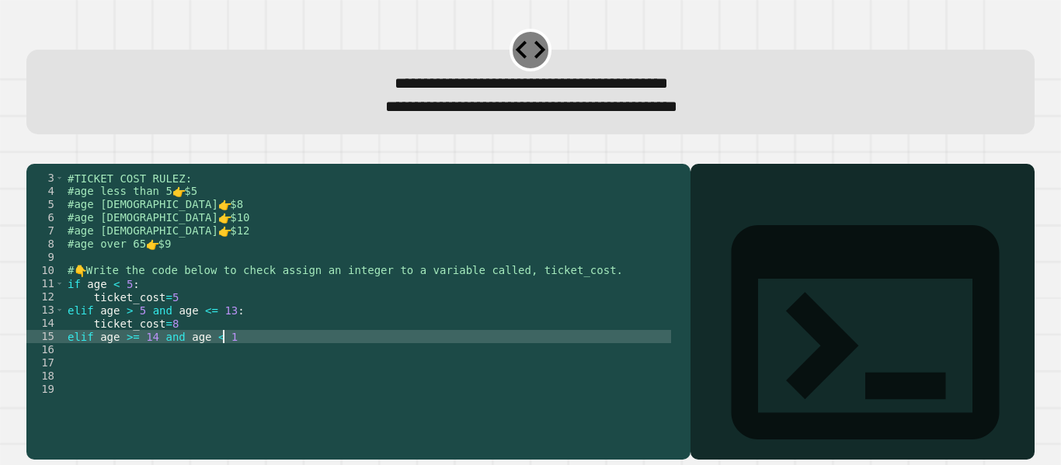
scroll to position [0, 11]
type textarea "**********"
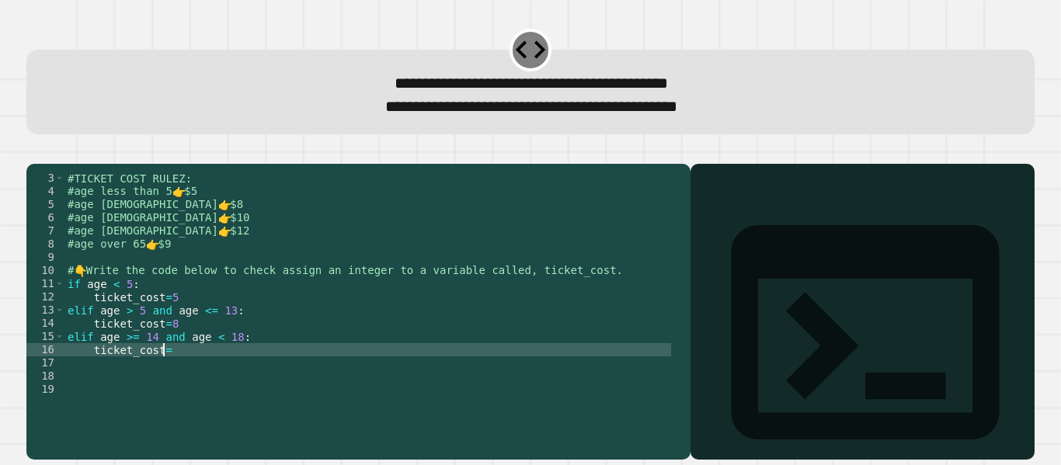
scroll to position [0, 6]
type textarea "**********"
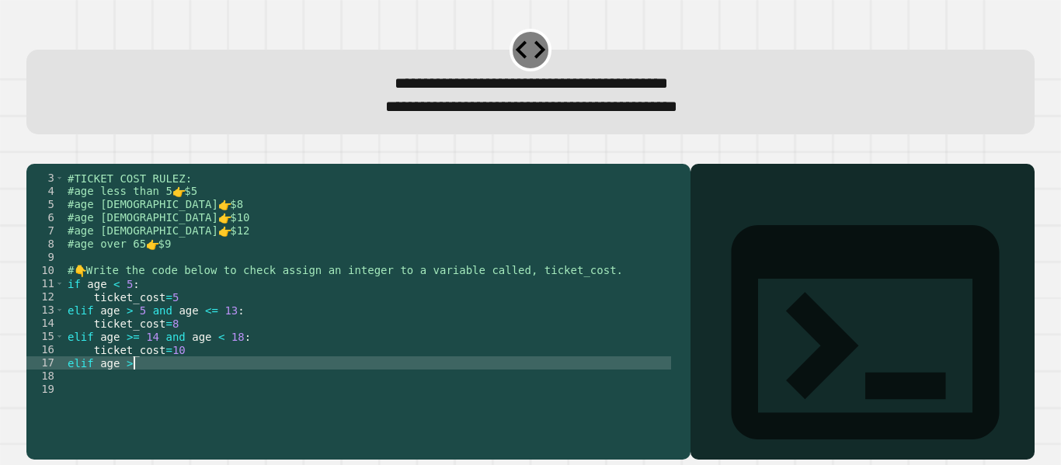
scroll to position [0, 5]
click at [210, 362] on div "#TICKET COST RULEZ: #age less than 5 👉 $5 #age [DEMOGRAPHIC_DATA] 👉 $8 #age [DE…" at bounding box center [367, 297] width 606 height 251
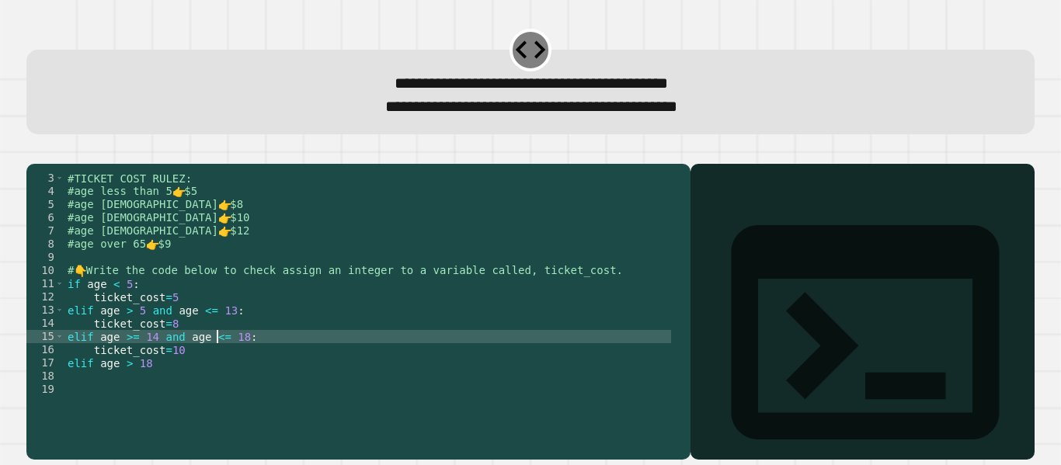
scroll to position [0, 11]
click at [173, 387] on div "#TICKET COST RULEZ: #age less than 5 👉 $5 #age [DEMOGRAPHIC_DATA] 👉 $8 #age [DE…" at bounding box center [367, 297] width 606 height 251
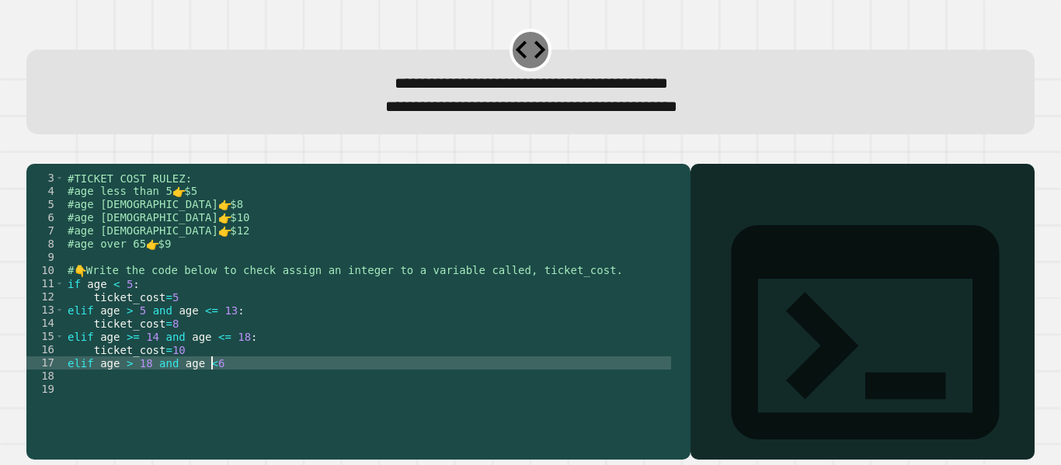
scroll to position [0, 10]
type textarea "**********"
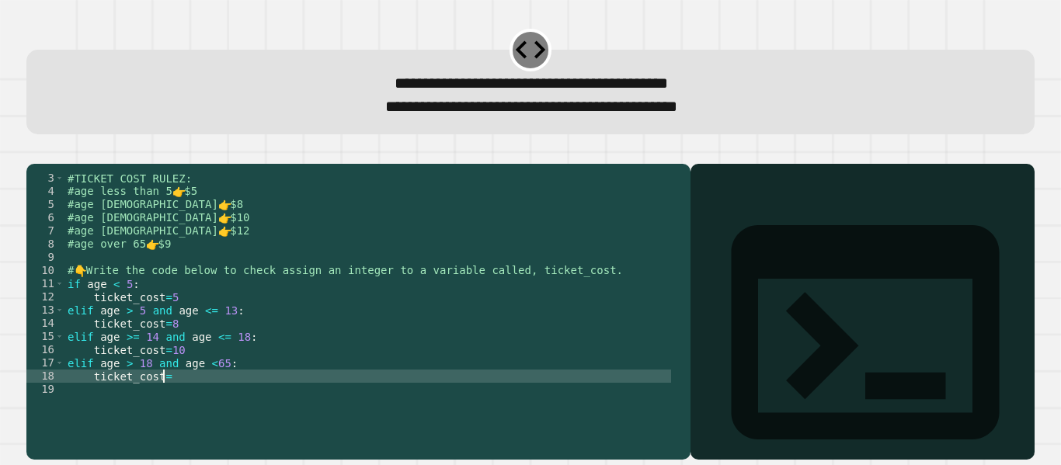
scroll to position [0, 6]
type textarea "**********"
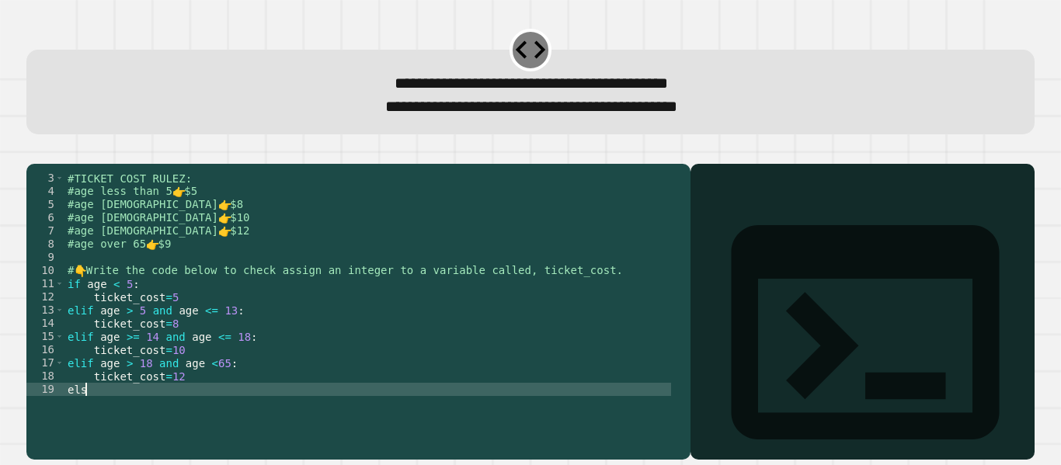
scroll to position [0, 1]
type textarea "*****"
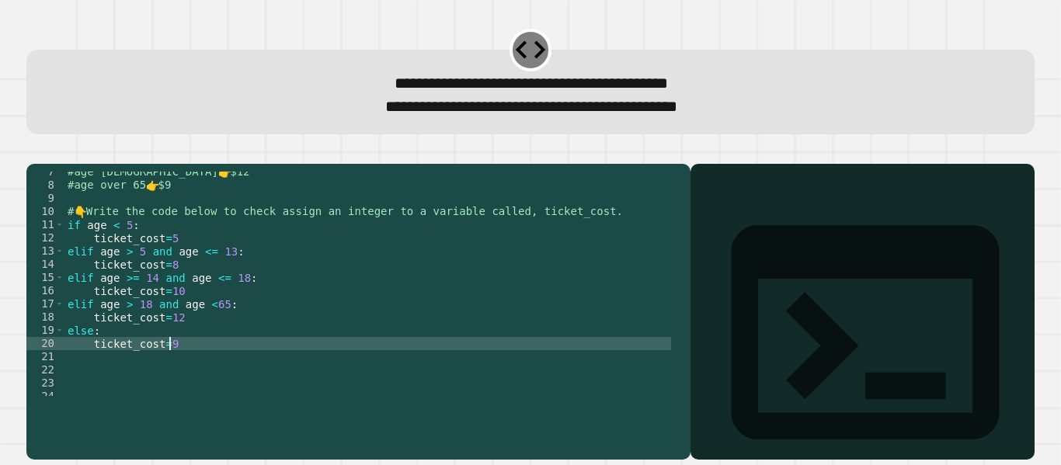
scroll to position [85, 0]
click at [175, 406] on div "#age [DEMOGRAPHIC_DATA] 👉 $12 #age over 65 👉 $9 # 👇 Write the code below to che…" at bounding box center [367, 290] width 606 height 251
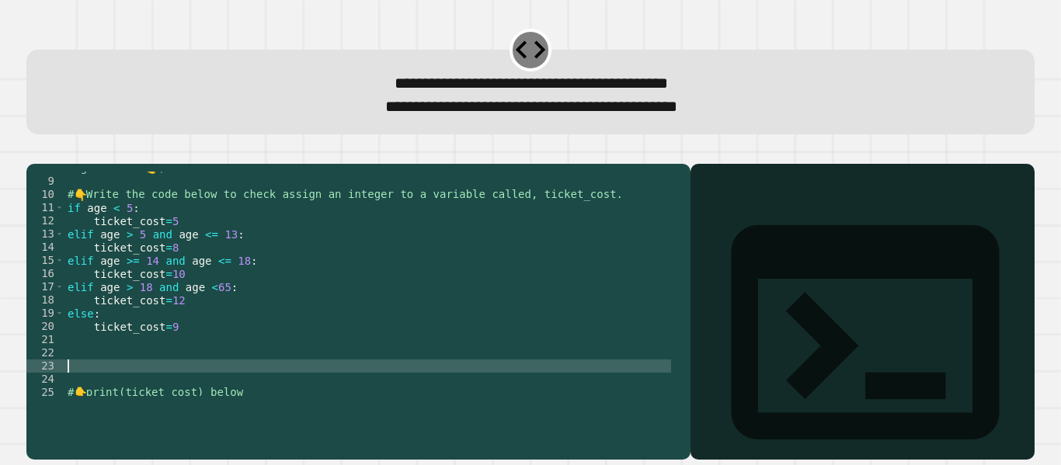
scroll to position [106, 0]
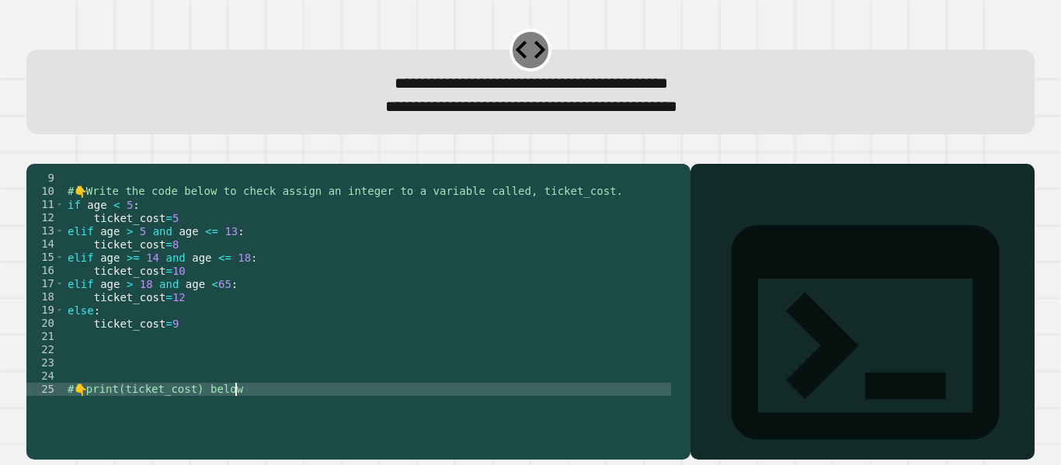
click at [233, 409] on div "# 👇 Write the code below to check assign an integer to a variable called, ticke…" at bounding box center [367, 297] width 606 height 251
type textarea "**********"
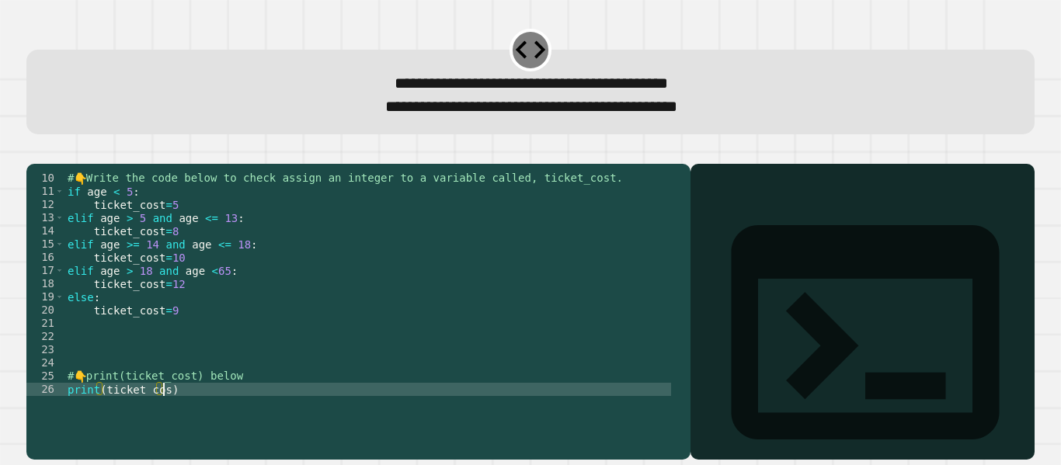
scroll to position [0, 6]
type textarea "**********"
click at [34, 151] on icon "button" at bounding box center [34, 151] width 0 height 0
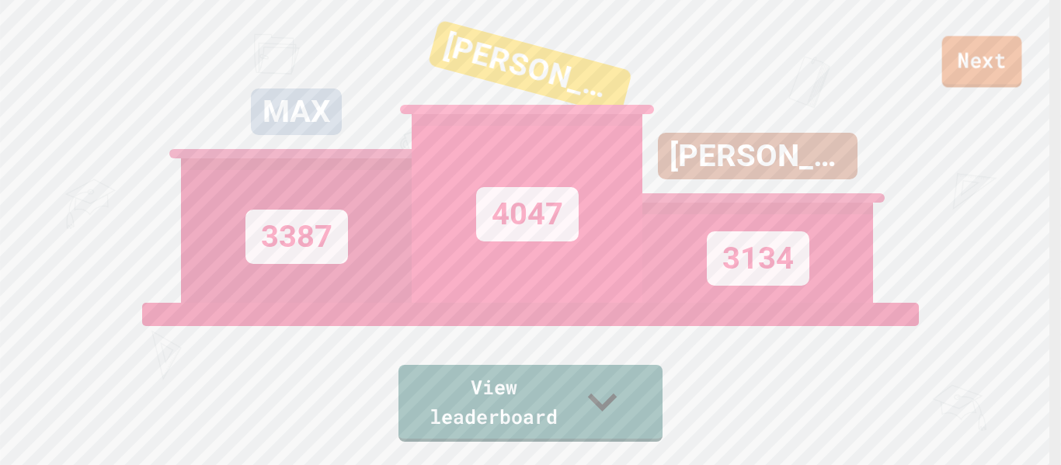
click at [961, 75] on link "Next" at bounding box center [982, 61] width 80 height 51
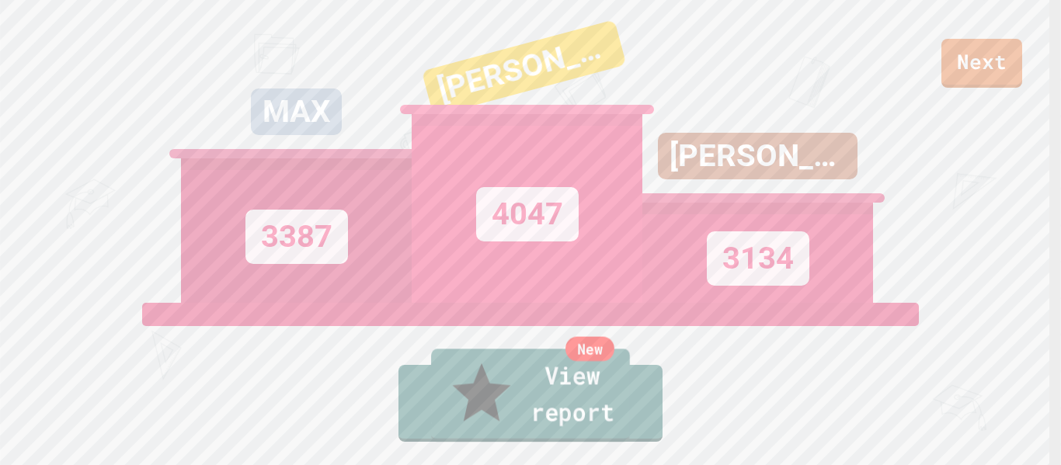
click at [558, 420] on link "New View report" at bounding box center [530, 395] width 199 height 93
